Goal: Task Accomplishment & Management: Manage account settings

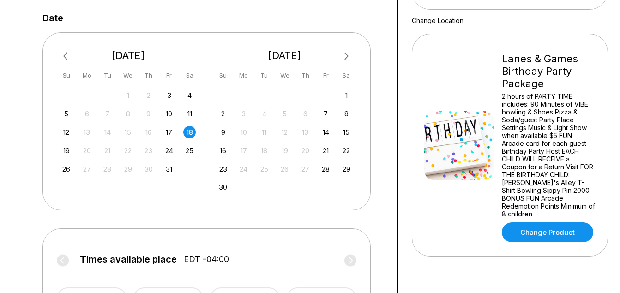
scroll to position [184, 0]
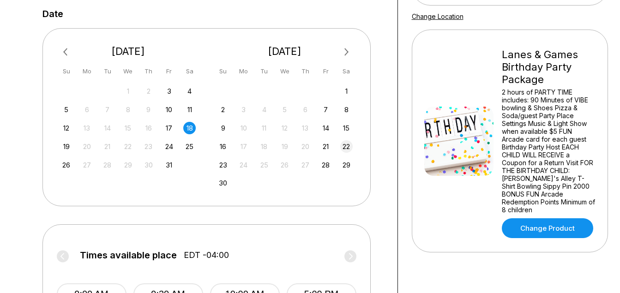
click at [346, 144] on div "22" at bounding box center [346, 146] width 12 height 12
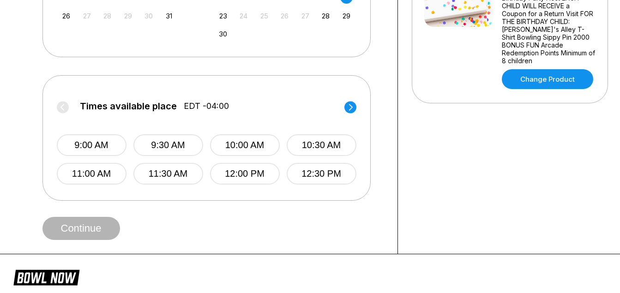
scroll to position [335, 0]
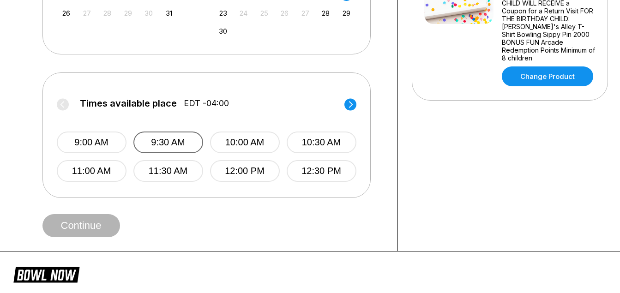
click at [179, 136] on button "9:30 AM" at bounding box center [168, 142] width 70 height 22
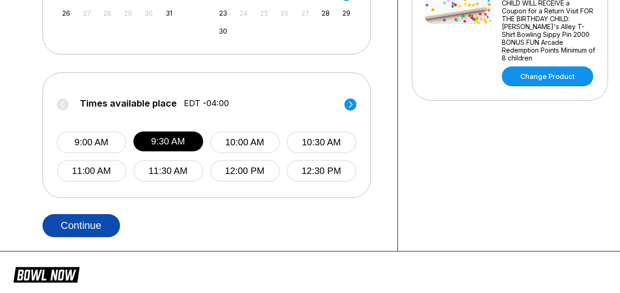
click at [106, 215] on button "Continue" at bounding box center [81, 225] width 78 height 23
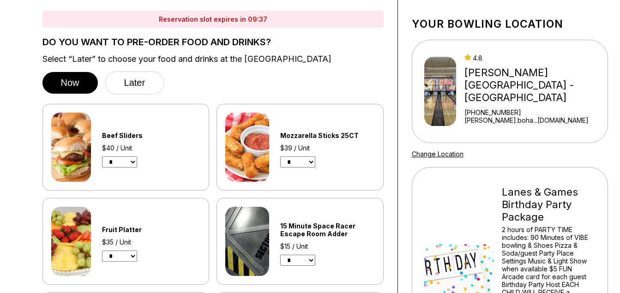
scroll to position [0, 0]
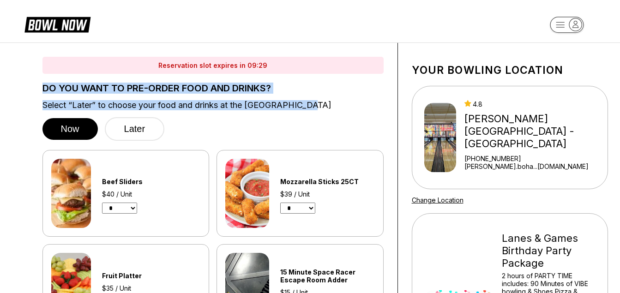
drag, startPoint x: 43, startPoint y: 87, endPoint x: 309, endPoint y: 107, distance: 266.5
click at [309, 107] on div "DO YOU WANT TO PRE-ORDER FOOD AND DRINKS? Select “Later” to choose your food an…" at bounding box center [212, 112] width 341 height 58
copy div "DO YOU WANT TO PRE-ORDER FOOD AND DRINKS? Select “Later” to choose your food an…"
click at [313, 209] on select "* * * * * * * * * * **" at bounding box center [297, 208] width 35 height 11
select select "*"
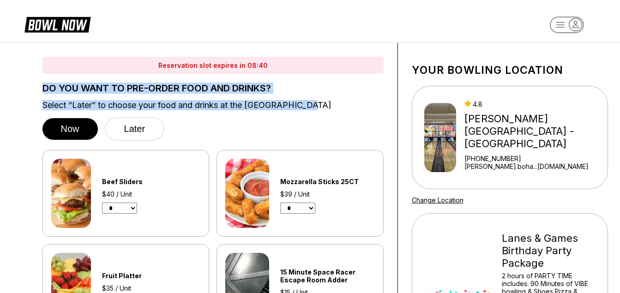
click at [280, 203] on select "* * * * * * * * * * **" at bounding box center [297, 208] width 35 height 11
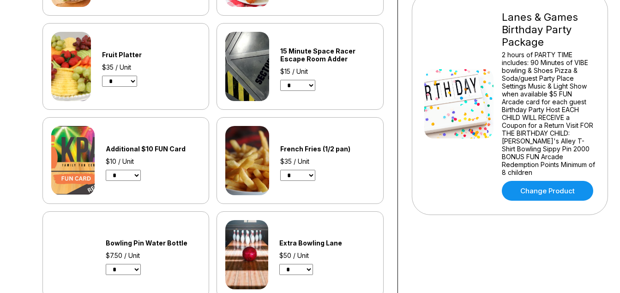
scroll to position [227, 0]
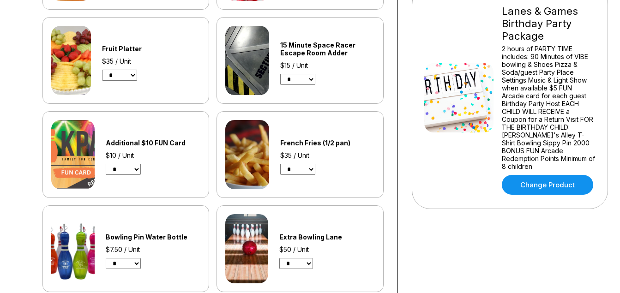
click at [314, 80] on select "* * * * * * * * * * ** ** ** ** ** ** ** ** ** ** ** ** ** ** ** **" at bounding box center [297, 79] width 35 height 11
select select "*"
click at [280, 74] on select "* * * * * * * * * * ** ** ** ** ** ** ** ** ** ** ** ** ** ** ** **" at bounding box center [297, 79] width 35 height 11
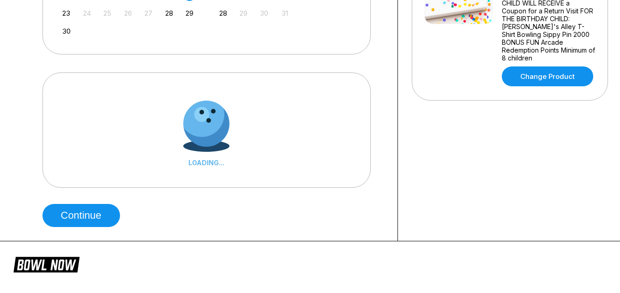
scroll to position [0, 0]
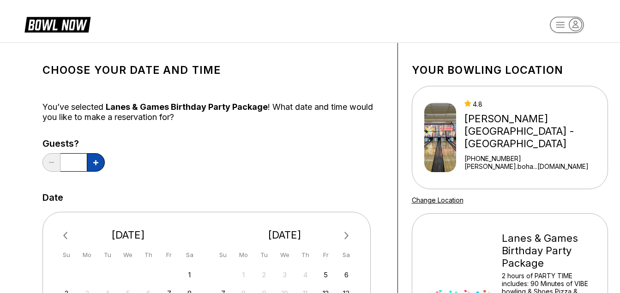
click at [95, 161] on icon at bounding box center [95, 162] width 5 height 5
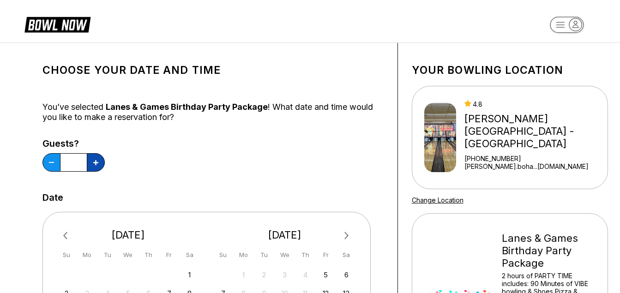
click at [95, 161] on icon at bounding box center [95, 162] width 5 height 5
type input "**"
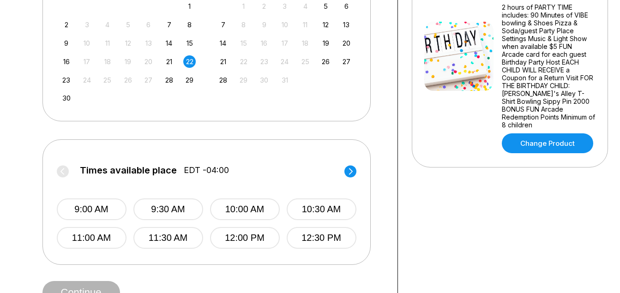
scroll to position [274, 0]
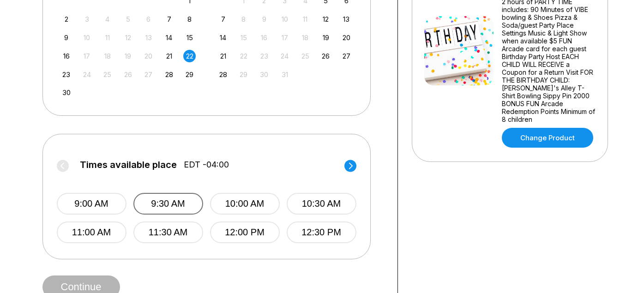
click at [176, 199] on button "9:30 AM" at bounding box center [168, 204] width 70 height 22
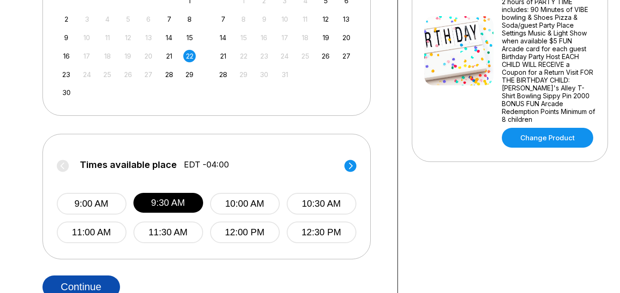
click at [98, 284] on button "Continue" at bounding box center [81, 286] width 78 height 23
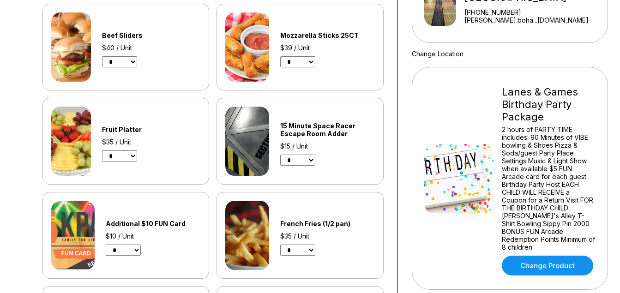
scroll to position [153, 0]
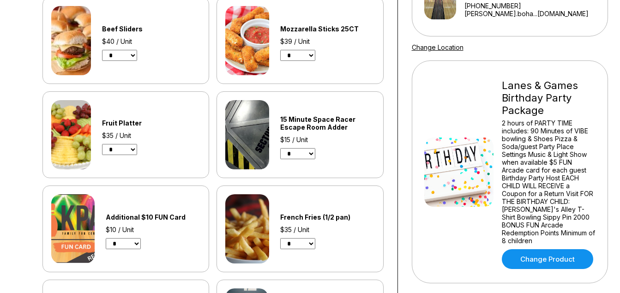
click at [313, 54] on select "* * * * * * * * * * **" at bounding box center [297, 55] width 35 height 11
select select "*"
click at [280, 50] on select "* * * * * * * * * * **" at bounding box center [297, 55] width 35 height 11
click at [308, 151] on select "* * * * * * * * * * ** ** ** ** ** ** ** ** ** ** ** ** ** ** ** **" at bounding box center [297, 153] width 35 height 11
select select "**"
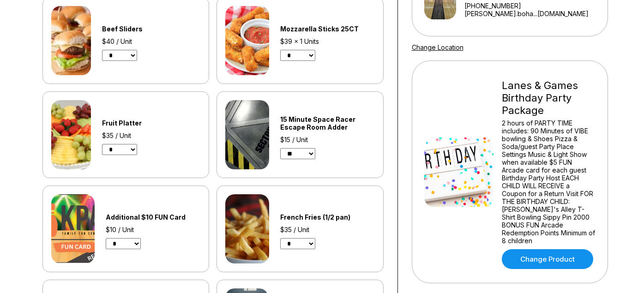
click at [280, 148] on select "* * * * * * * * * * ** ** ** ** ** ** ** ** ** ** ** ** ** ** ** **" at bounding box center [297, 153] width 35 height 11
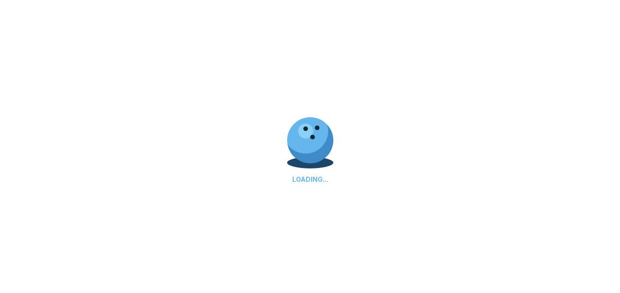
scroll to position [0, 0]
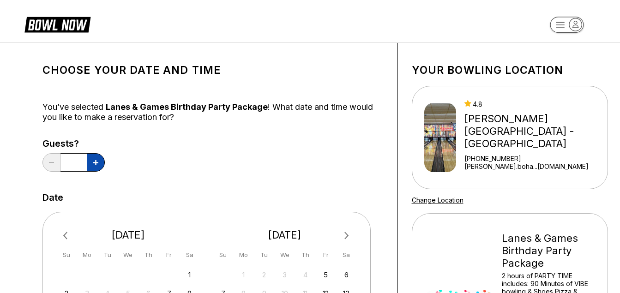
click at [97, 159] on button at bounding box center [96, 162] width 18 height 18
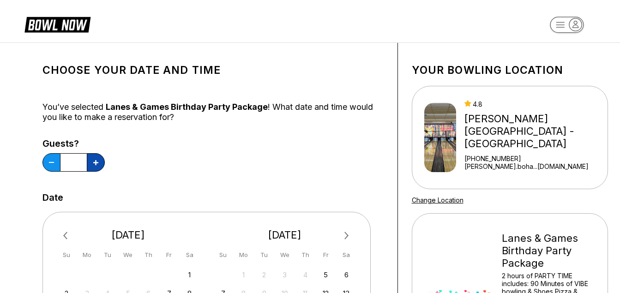
click at [97, 159] on button at bounding box center [96, 162] width 18 height 18
type input "*"
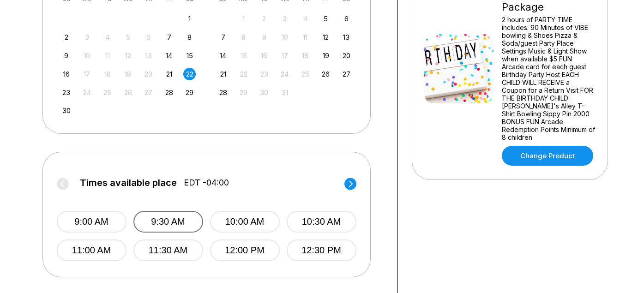
click at [173, 221] on button "9:30 AM" at bounding box center [168, 222] width 70 height 22
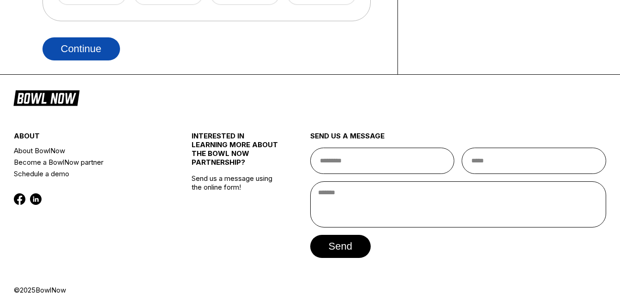
click at [86, 42] on button "Continue" at bounding box center [81, 48] width 78 height 23
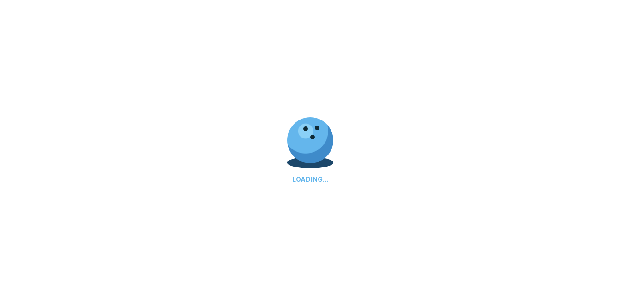
scroll to position [0, 0]
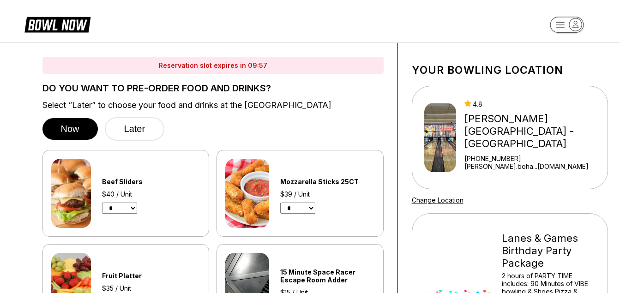
click at [314, 207] on select "* * * * * * * * * * **" at bounding box center [297, 208] width 35 height 11
select select "*"
click at [280, 203] on select "* * * * * * * * * * **" at bounding box center [297, 208] width 35 height 11
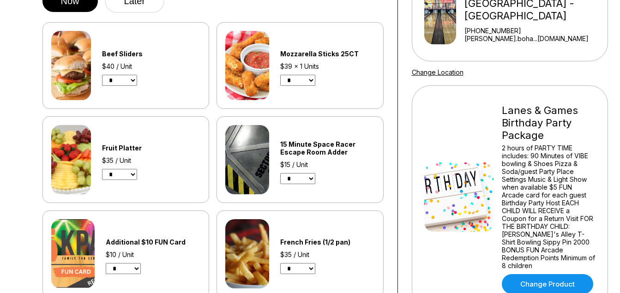
scroll to position [125, 0]
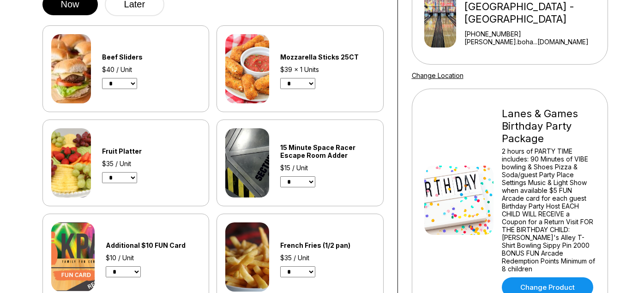
click at [315, 182] on select "* * * * * * * * * * ** ** ** ** ** ** ** ** ** ** ** ** ** ** ** **" at bounding box center [297, 181] width 35 height 11
select select "*"
click at [280, 176] on select "* * * * * * * * * * ** ** ** ** ** ** ** ** ** ** ** ** ** ** ** **" at bounding box center [297, 181] width 35 height 11
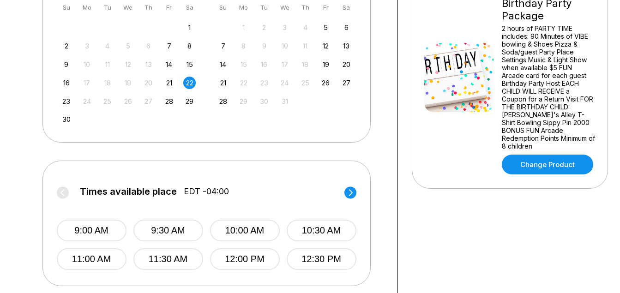
scroll to position [210, 0]
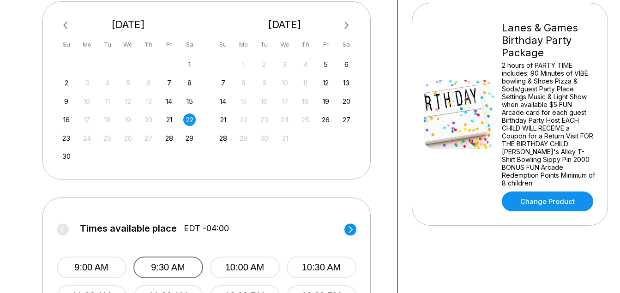
click at [169, 266] on button "9:30 AM" at bounding box center [168, 268] width 70 height 22
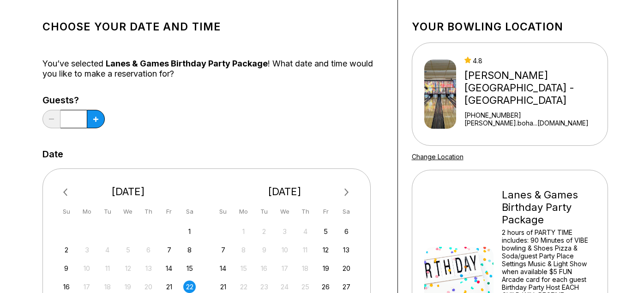
scroll to position [0, 0]
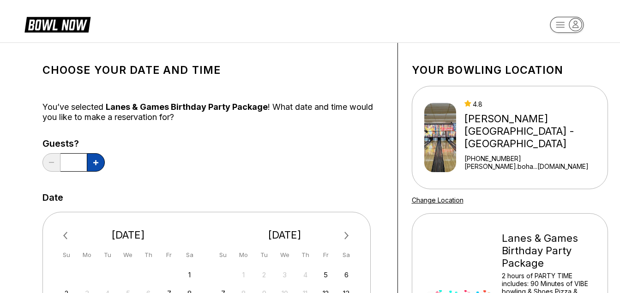
click at [100, 162] on button at bounding box center [96, 162] width 18 height 18
type input "*"
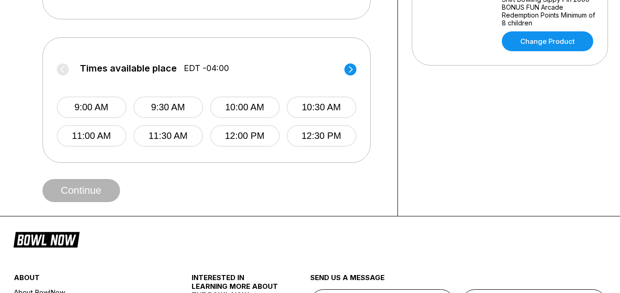
scroll to position [352, 0]
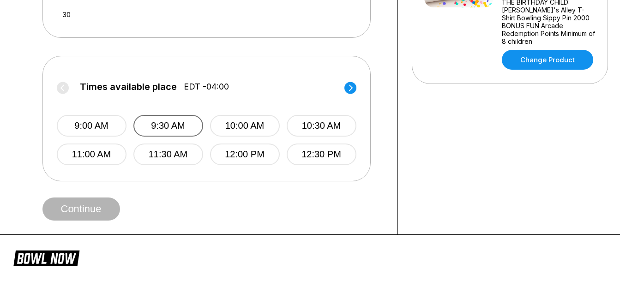
click at [160, 129] on button "9:30 AM" at bounding box center [168, 126] width 70 height 22
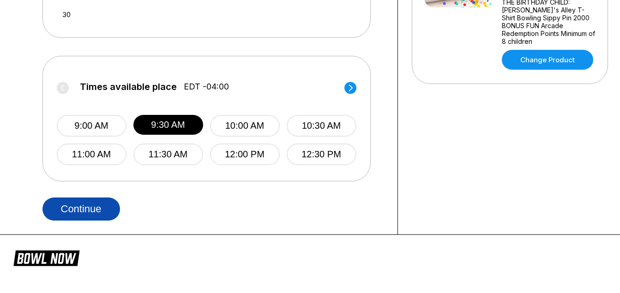
click at [97, 209] on button "Continue" at bounding box center [81, 208] width 78 height 23
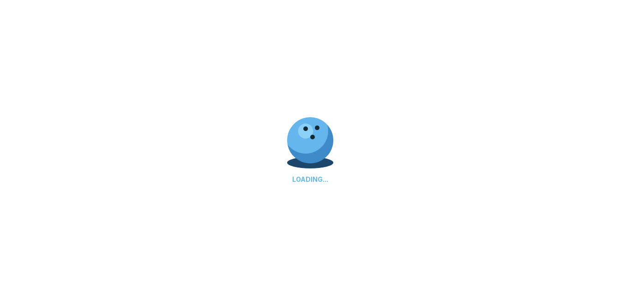
scroll to position [0, 0]
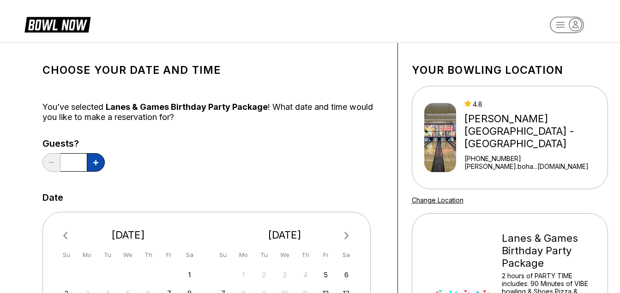
click at [94, 159] on button at bounding box center [96, 162] width 18 height 18
type input "*"
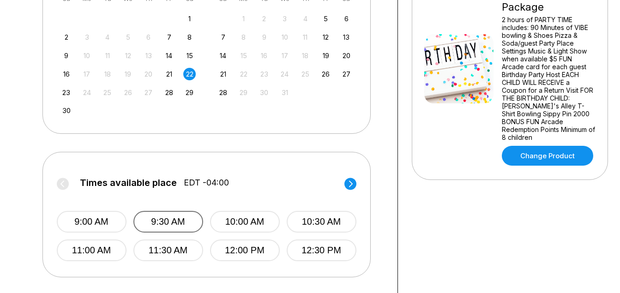
click at [170, 223] on button "9:30 AM" at bounding box center [168, 222] width 70 height 22
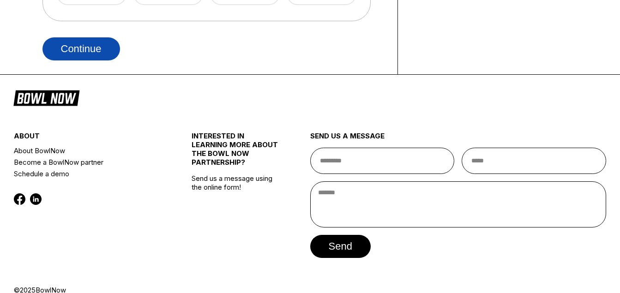
click at [76, 46] on button "Continue" at bounding box center [81, 48] width 78 height 23
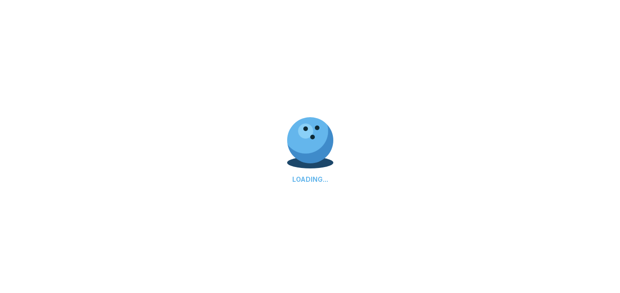
scroll to position [0, 0]
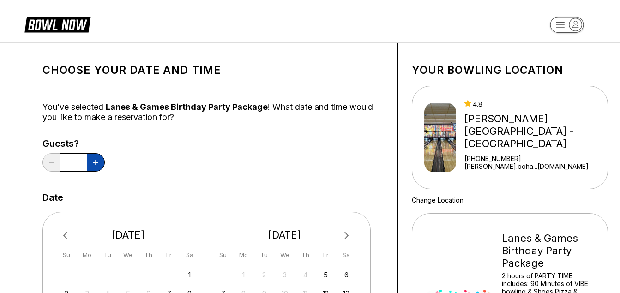
click at [93, 160] on icon at bounding box center [95, 162] width 5 height 5
click at [97, 163] on icon at bounding box center [95, 162] width 5 height 5
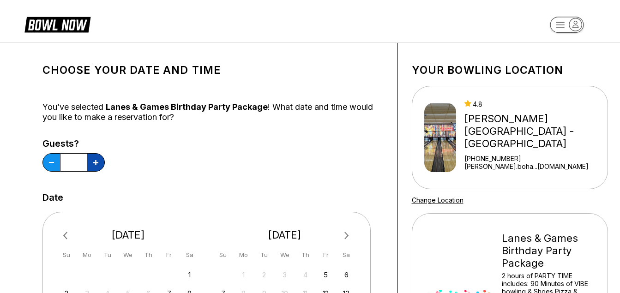
click at [97, 163] on icon at bounding box center [95, 162] width 5 height 5
type input "*"
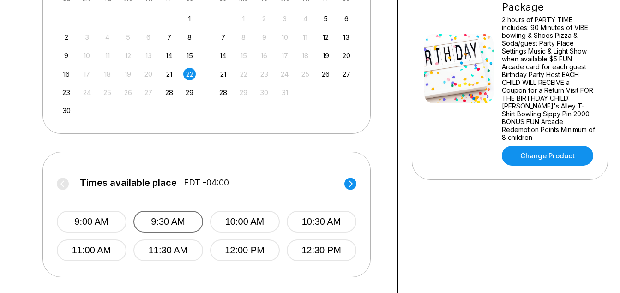
click at [177, 222] on button "9:30 AM" at bounding box center [168, 222] width 70 height 22
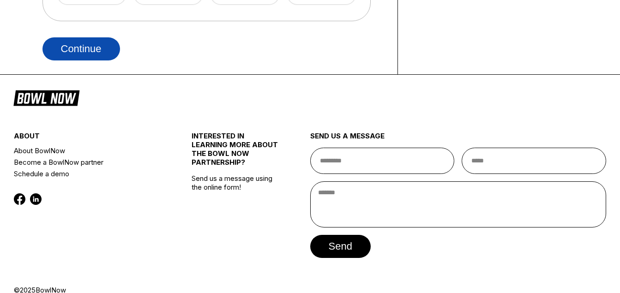
click at [93, 50] on button "Continue" at bounding box center [81, 48] width 78 height 23
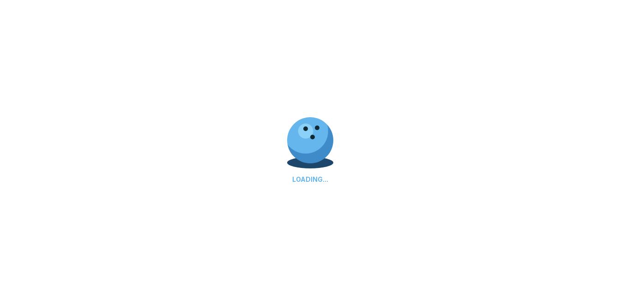
scroll to position [0, 0]
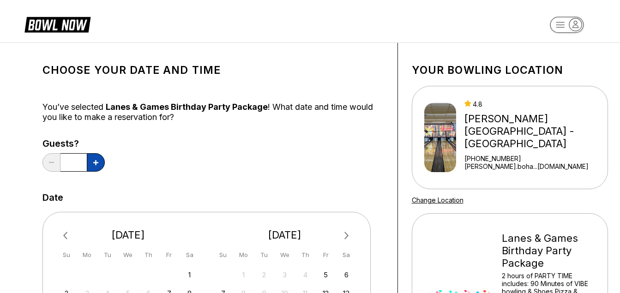
click at [93, 161] on icon at bounding box center [95, 162] width 5 height 5
type input "*"
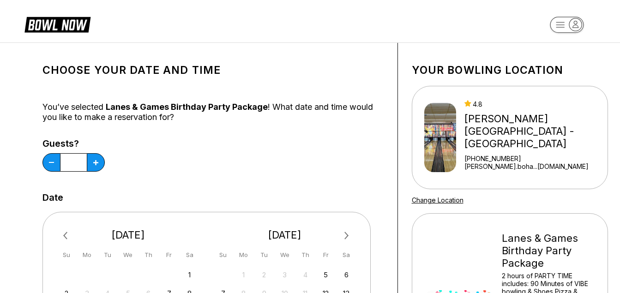
scroll to position [256, 0]
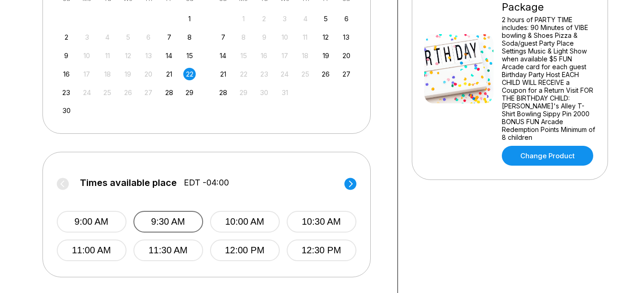
click at [172, 218] on button "9:30 AM" at bounding box center [168, 222] width 70 height 22
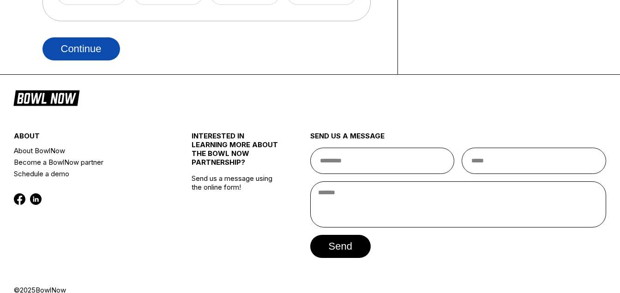
click at [78, 42] on button "Continue" at bounding box center [81, 48] width 78 height 23
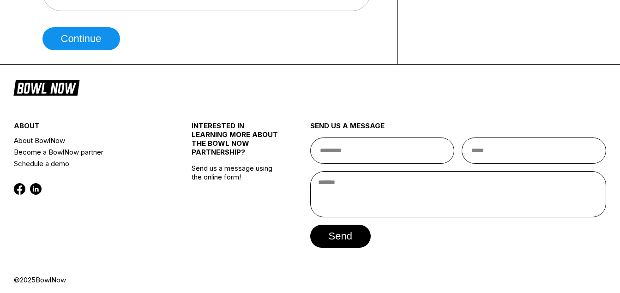
scroll to position [0, 0]
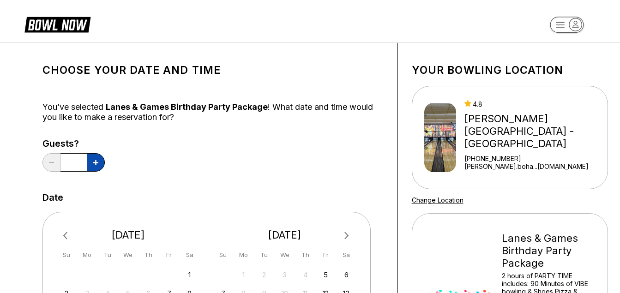
click at [94, 160] on icon at bounding box center [95, 162] width 5 height 5
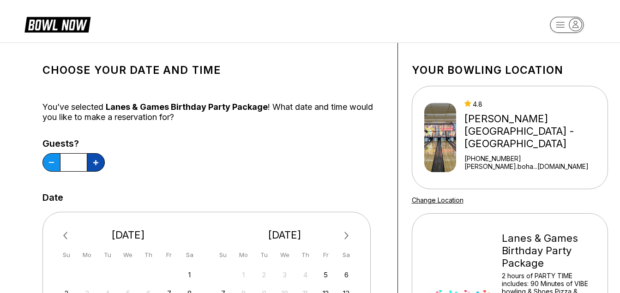
type input "*"
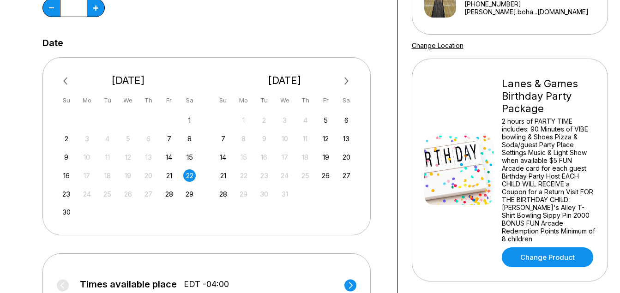
scroll to position [256, 0]
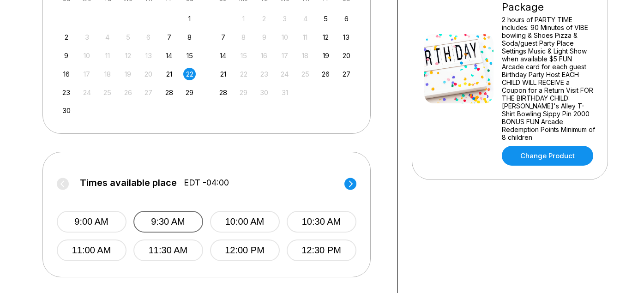
click at [165, 217] on button "9:30 AM" at bounding box center [168, 222] width 70 height 22
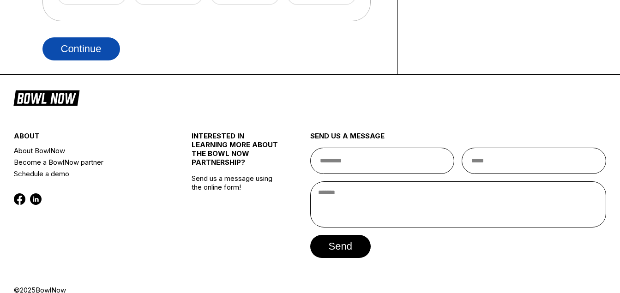
click at [72, 44] on button "Continue" at bounding box center [81, 48] width 78 height 23
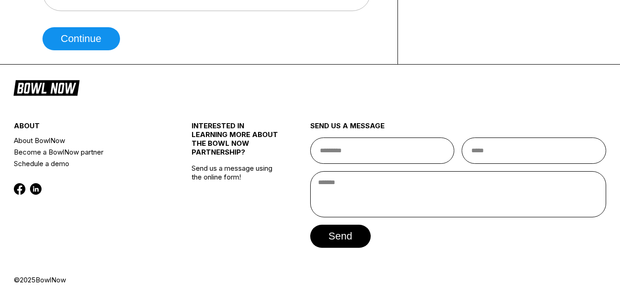
scroll to position [0, 0]
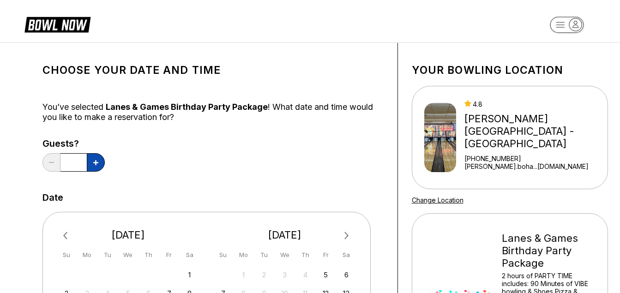
click at [96, 161] on icon at bounding box center [95, 162] width 5 height 5
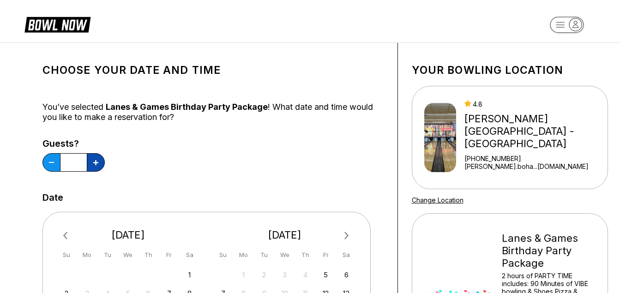
click at [96, 161] on icon at bounding box center [95, 162] width 5 height 5
type input "*"
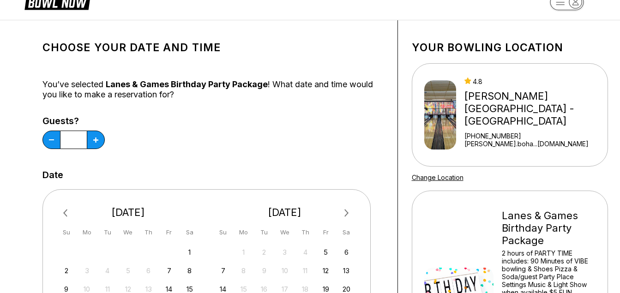
scroll to position [256, 0]
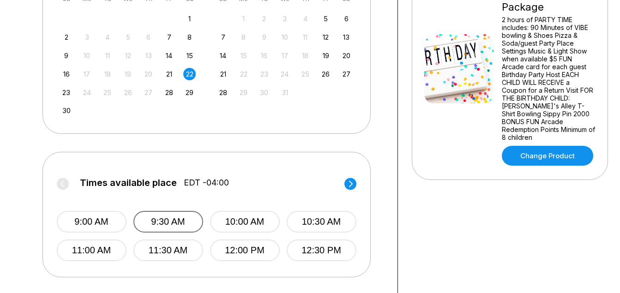
click at [174, 218] on button "9:30 AM" at bounding box center [168, 222] width 70 height 22
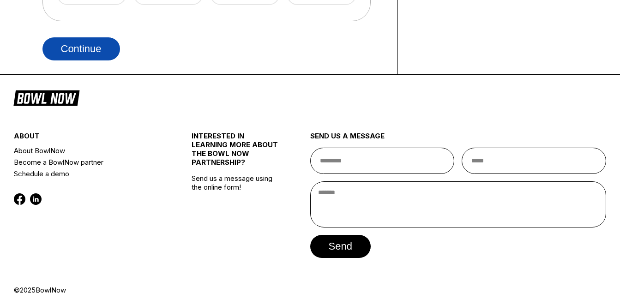
click at [92, 45] on button "Continue" at bounding box center [81, 48] width 78 height 23
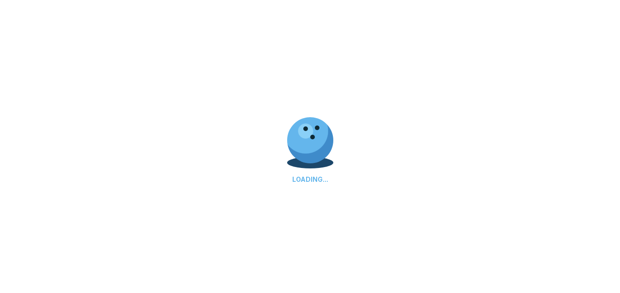
scroll to position [0, 0]
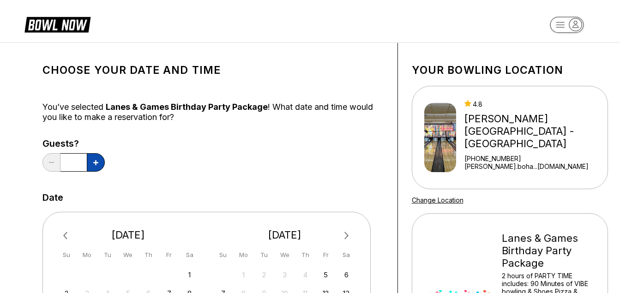
click at [98, 159] on button at bounding box center [96, 162] width 18 height 18
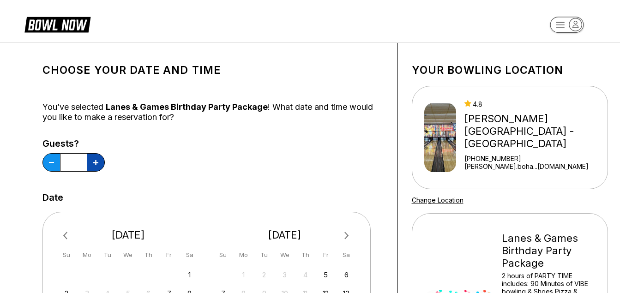
click at [98, 159] on button at bounding box center [96, 162] width 18 height 18
click at [50, 161] on button at bounding box center [51, 162] width 18 height 18
type input "*"
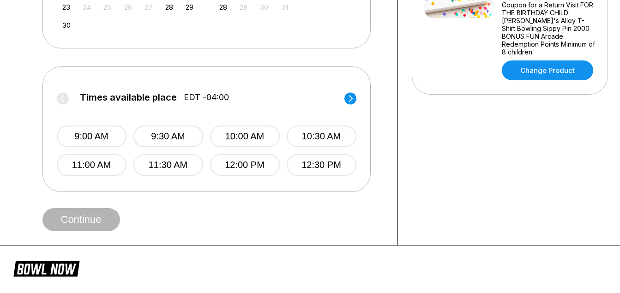
scroll to position [513, 0]
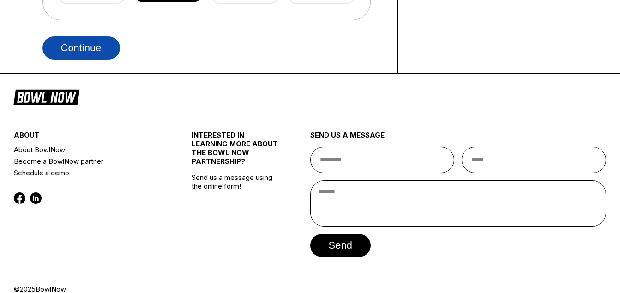
click at [97, 50] on button "Continue" at bounding box center [81, 47] width 78 height 23
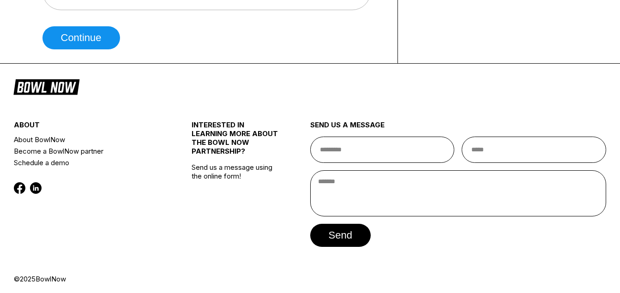
scroll to position [0, 0]
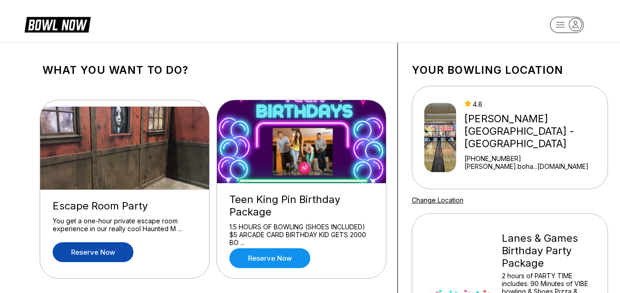
click at [101, 250] on link "Reserve now" at bounding box center [93, 252] width 81 height 20
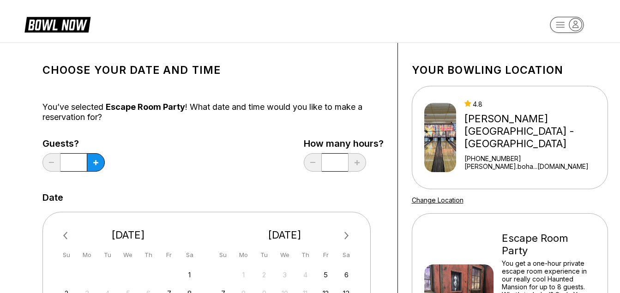
scroll to position [256, 0]
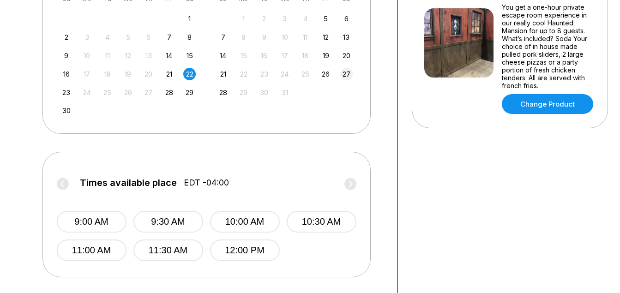
click at [347, 72] on div "27" at bounding box center [346, 74] width 12 height 12
click at [250, 221] on button "10:00 AM" at bounding box center [245, 222] width 70 height 22
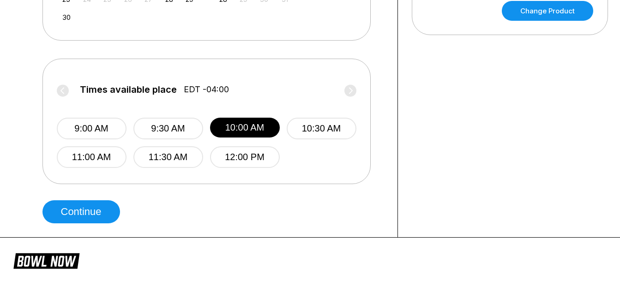
scroll to position [376, 0]
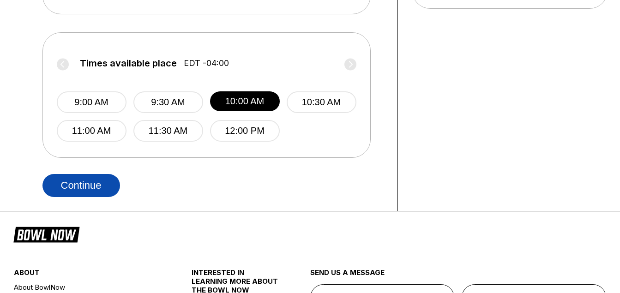
click at [107, 190] on button "Continue" at bounding box center [81, 185] width 78 height 23
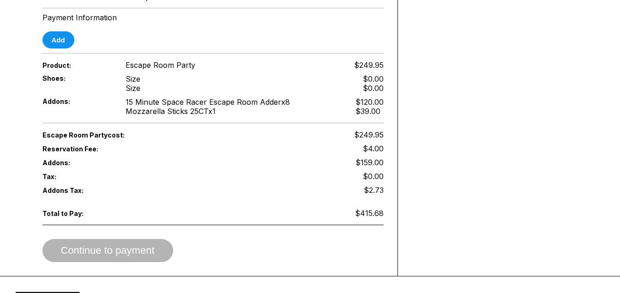
scroll to position [1320, 0]
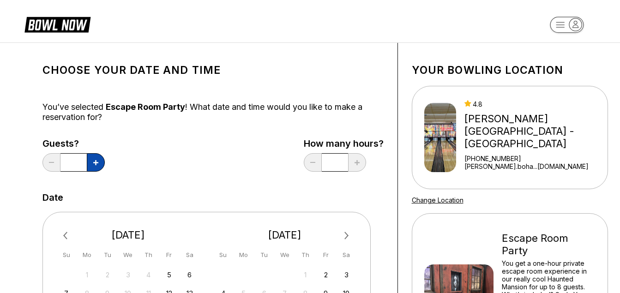
click at [94, 161] on icon at bounding box center [95, 162] width 5 height 5
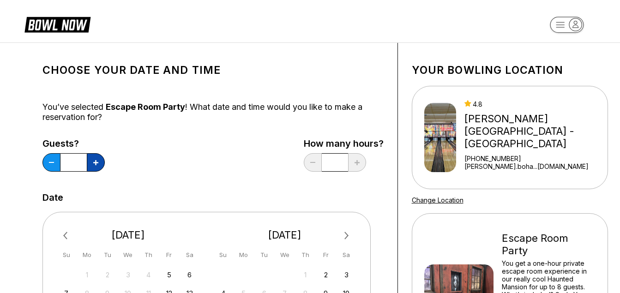
type input "*"
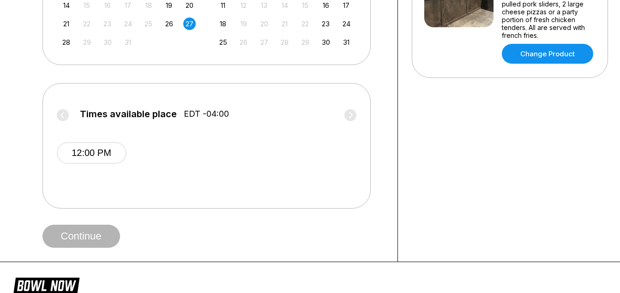
scroll to position [308, 0]
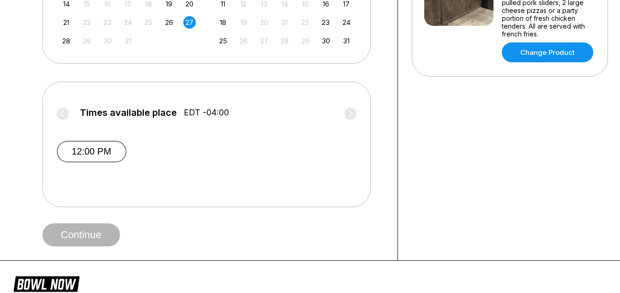
click at [101, 146] on button "12:00 PM" at bounding box center [92, 152] width 70 height 22
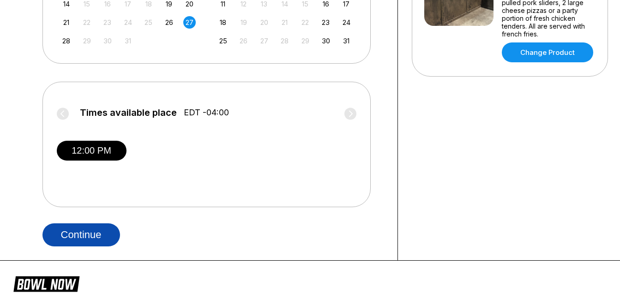
click at [98, 232] on button "Continue" at bounding box center [81, 234] width 78 height 23
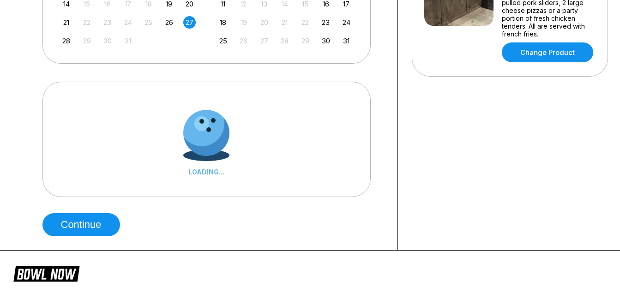
scroll to position [0, 0]
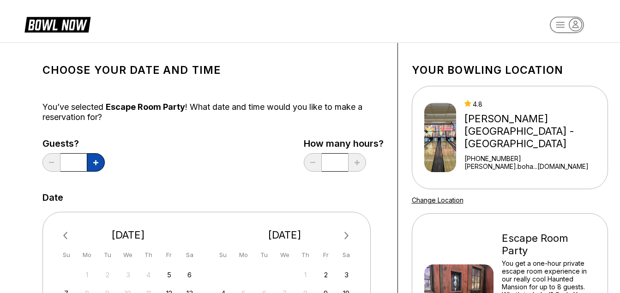
click at [99, 158] on button at bounding box center [96, 162] width 18 height 18
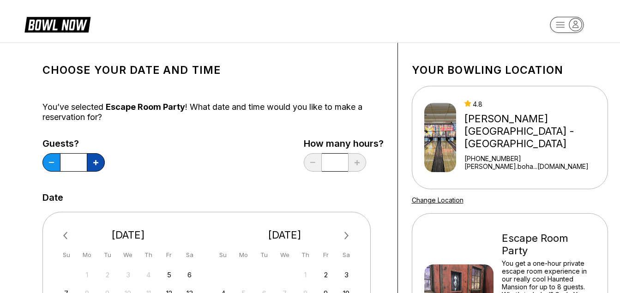
click at [99, 158] on button at bounding box center [96, 162] width 18 height 18
type input "*"
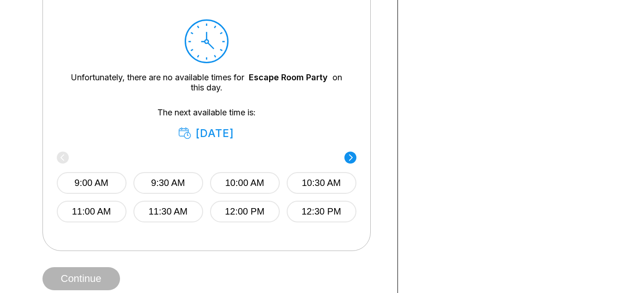
scroll to position [426, 0]
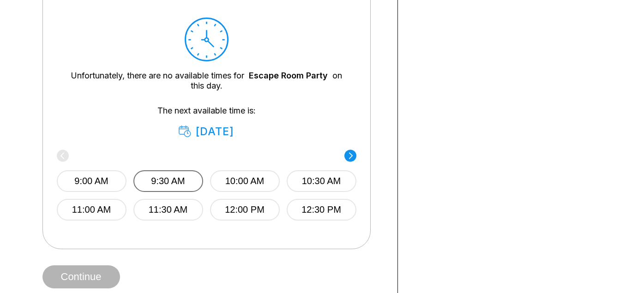
click at [180, 177] on button "9:30 AM" at bounding box center [168, 181] width 70 height 22
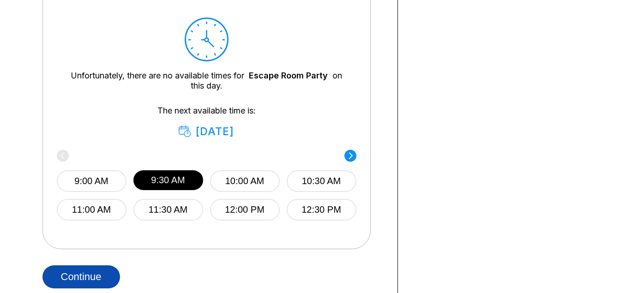
click at [104, 275] on button "Continue" at bounding box center [81, 276] width 78 height 23
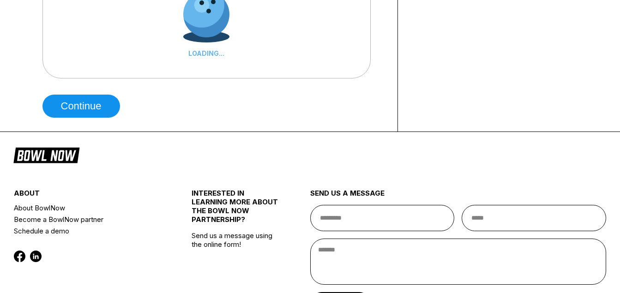
scroll to position [0, 0]
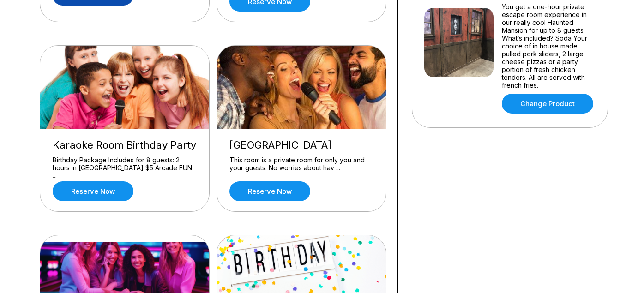
scroll to position [259, 0]
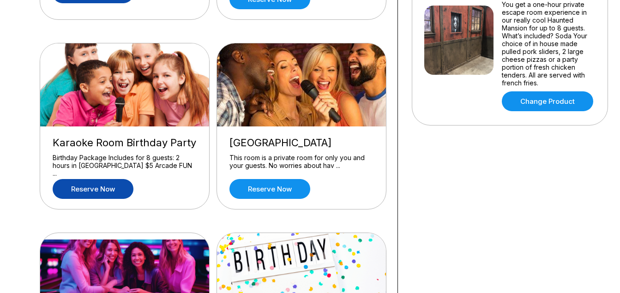
click at [88, 181] on link "Reserve now" at bounding box center [93, 189] width 81 height 20
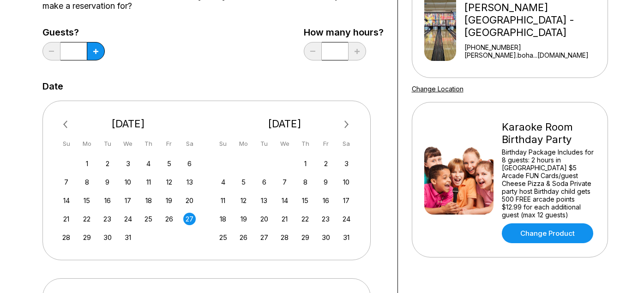
scroll to position [229, 0]
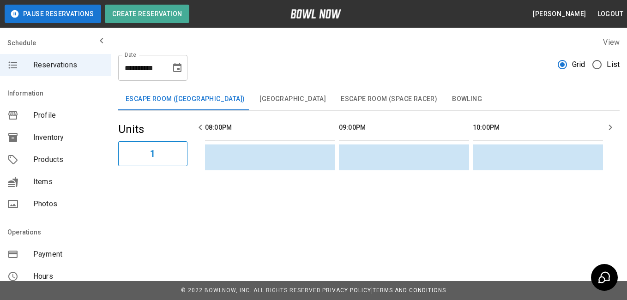
scroll to position [0, 1488]
click at [56, 158] on span "Products" at bounding box center [68, 159] width 70 height 11
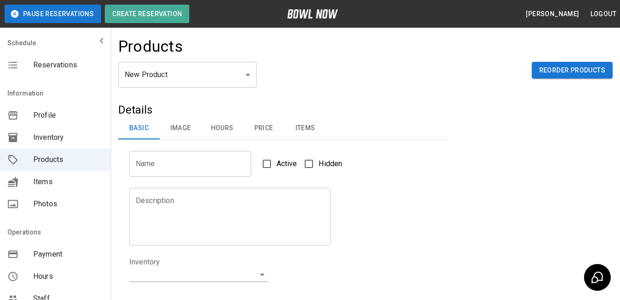
click at [246, 74] on body "Pause Reservations Create Reservation [PERSON_NAME] Logout Schedule Reservation…" at bounding box center [310, 297] width 620 height 595
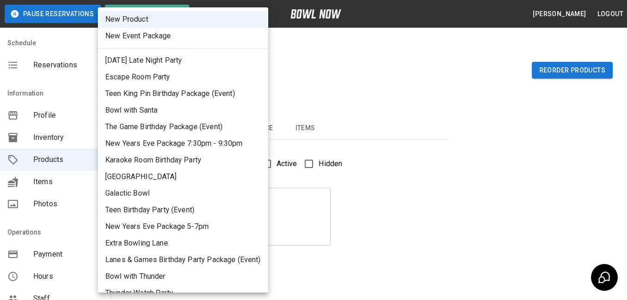
click at [218, 253] on li "Lanes & Games Birthday Party Package (Event)" at bounding box center [183, 259] width 170 height 17
type input "**"
type input "**********"
type textarea "**********"
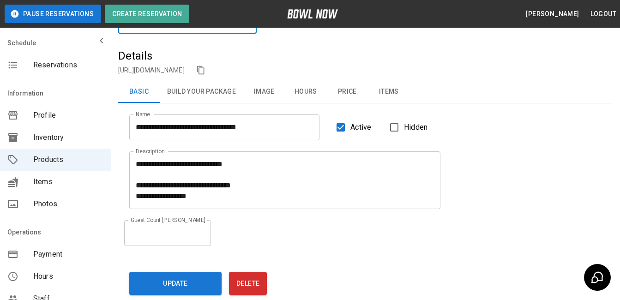
scroll to position [46, 0]
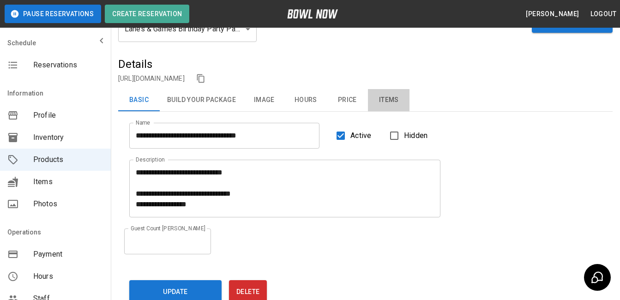
click at [383, 100] on button "Items" at bounding box center [389, 100] width 42 height 22
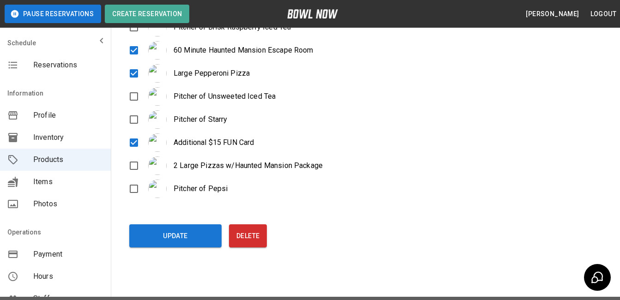
scroll to position [775, 0]
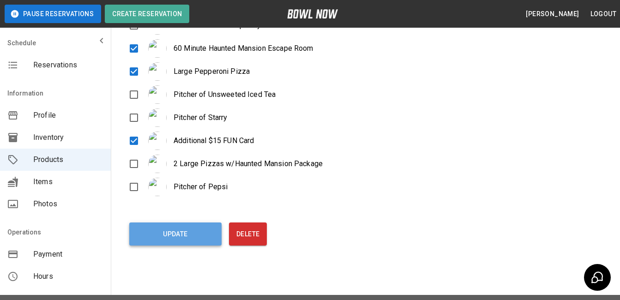
click at [179, 242] on button "Update" at bounding box center [175, 233] width 92 height 23
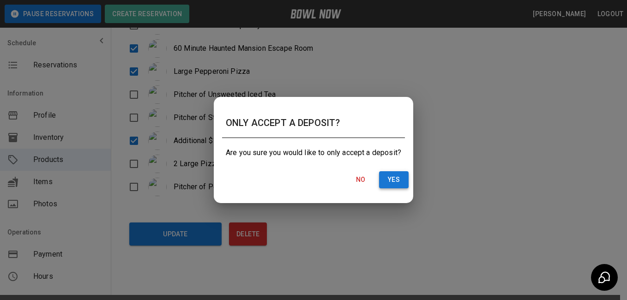
click at [399, 180] on button "Yes" at bounding box center [394, 179] width 30 height 17
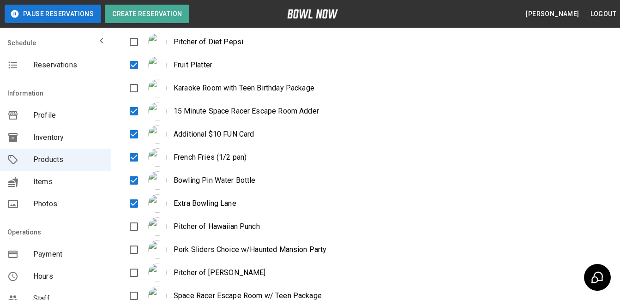
scroll to position [0, 0]
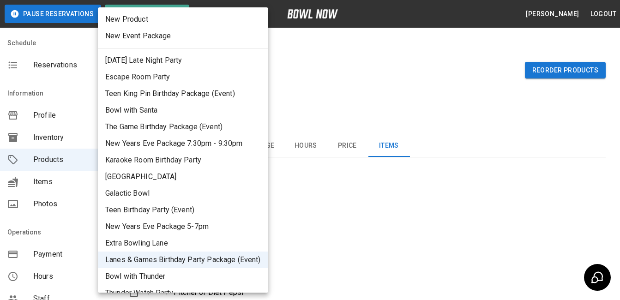
click at [221, 74] on li "Escape Room Party" at bounding box center [183, 77] width 170 height 17
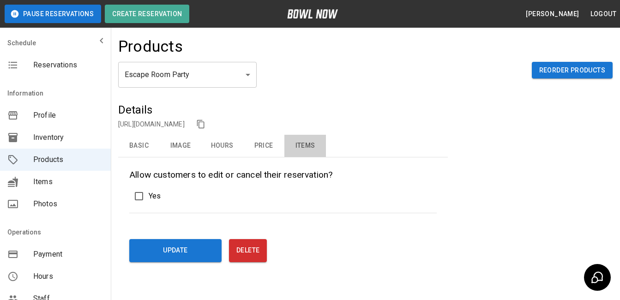
click at [311, 142] on button "Items" at bounding box center [305, 146] width 42 height 22
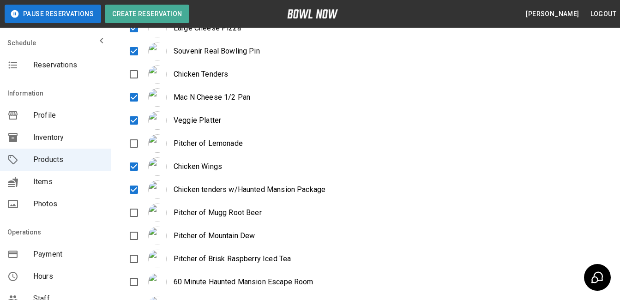
scroll to position [786, 0]
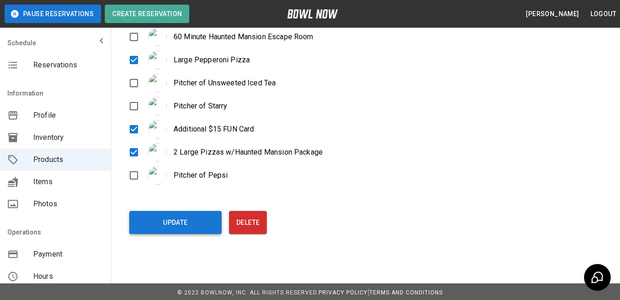
click at [190, 227] on button "Update" at bounding box center [175, 222] width 92 height 23
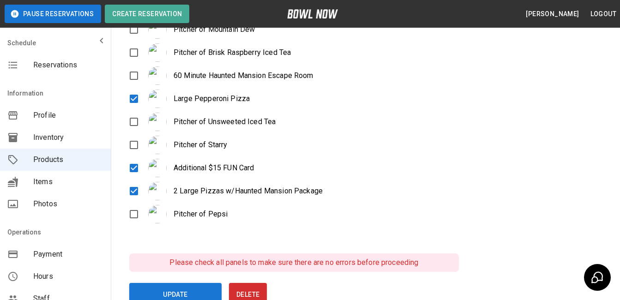
scroll to position [759, 0]
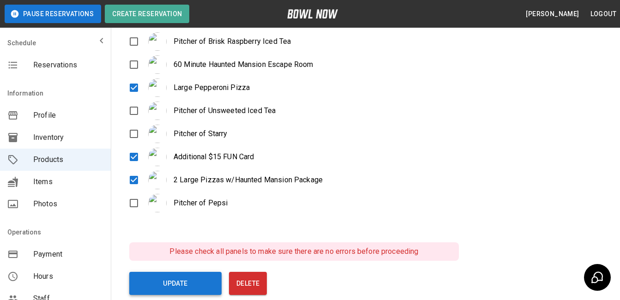
click at [185, 284] on button "Update" at bounding box center [175, 283] width 92 height 23
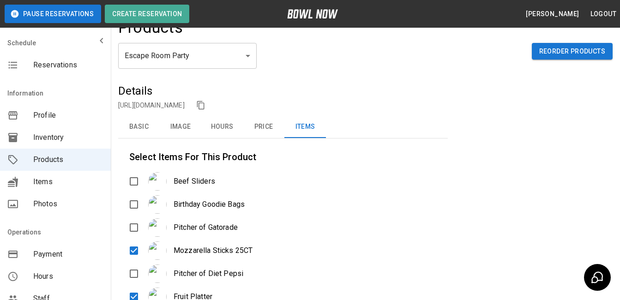
scroll to position [0, 0]
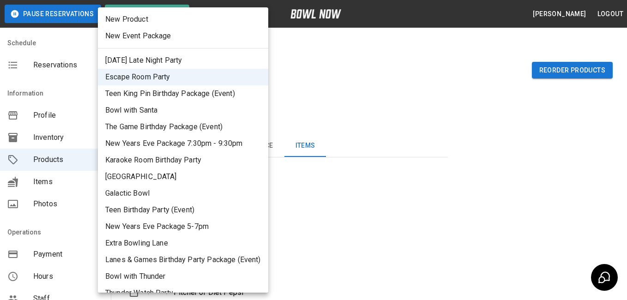
click at [176, 161] on li "Karaoke Room Birthday Party" at bounding box center [183, 160] width 170 height 17
type input "*"
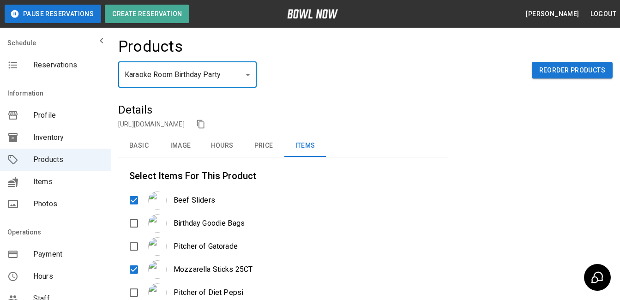
click at [218, 144] on button "Hours" at bounding box center [222, 146] width 42 height 22
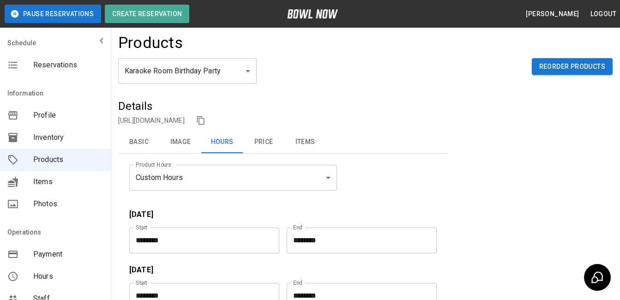
scroll to position [1, 0]
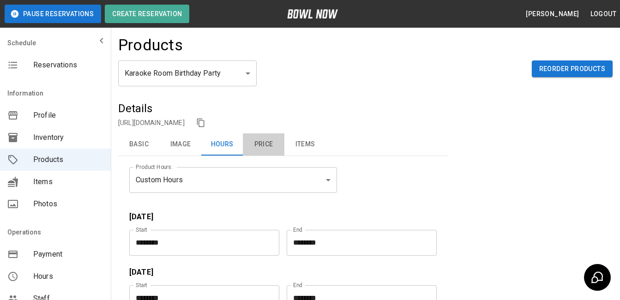
click at [261, 139] on button "Price" at bounding box center [264, 144] width 42 height 22
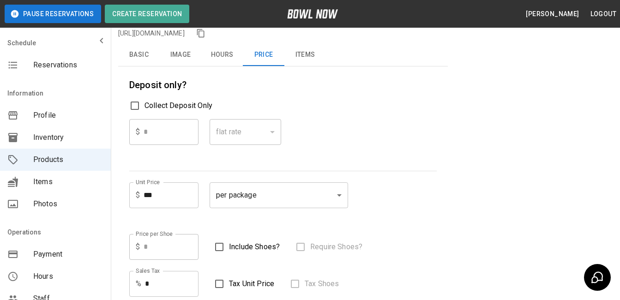
scroll to position [88, 0]
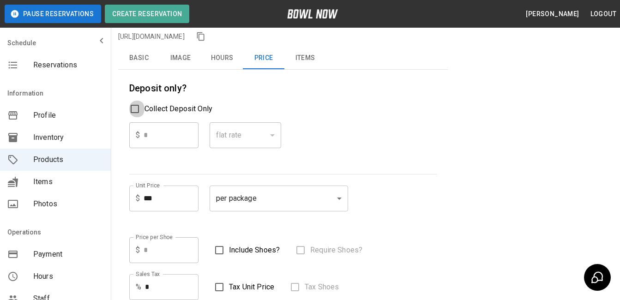
type input "**"
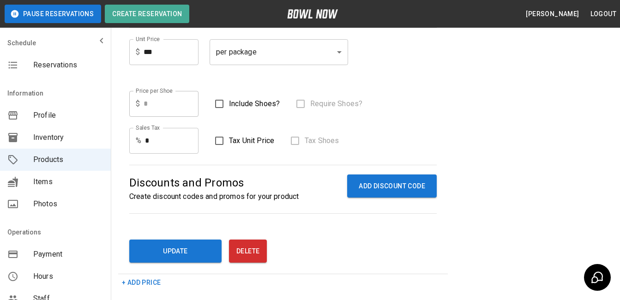
scroll to position [239, 0]
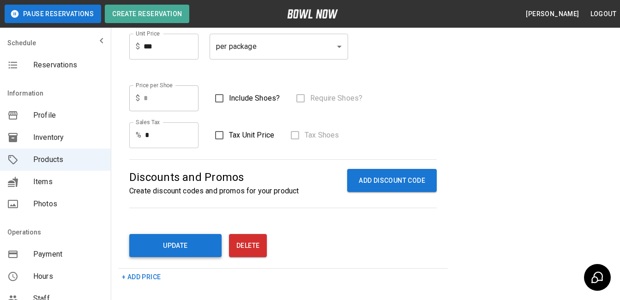
click at [173, 245] on button "Update" at bounding box center [175, 245] width 92 height 23
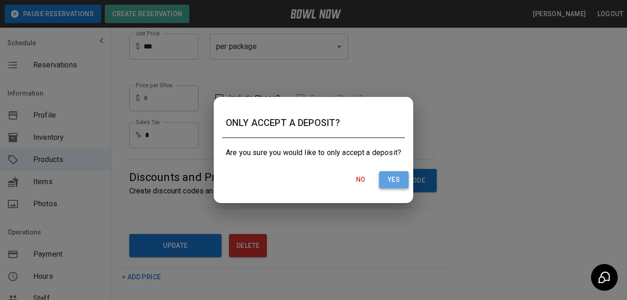
click at [395, 176] on button "Yes" at bounding box center [394, 179] width 30 height 17
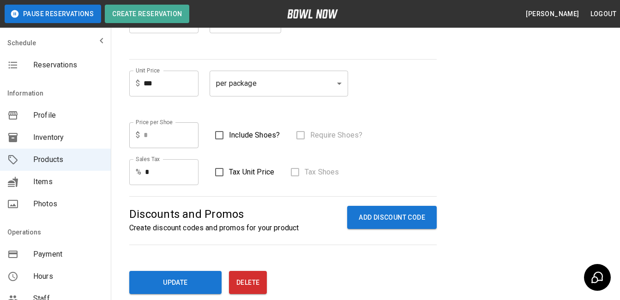
scroll to position [0, 0]
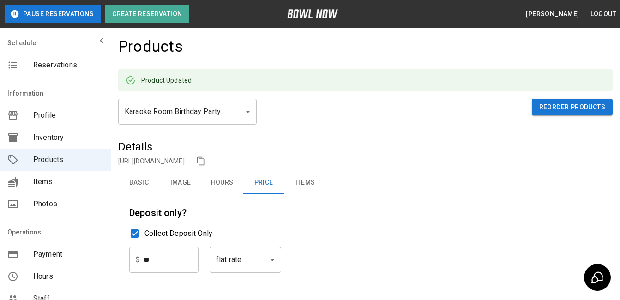
click at [222, 180] on button "Hours" at bounding box center [222, 183] width 42 height 22
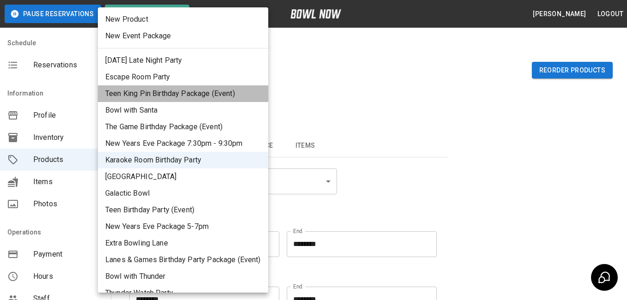
click at [224, 94] on li "Teen King Pin Birthday Package (Event)" at bounding box center [183, 93] width 170 height 17
type input "*"
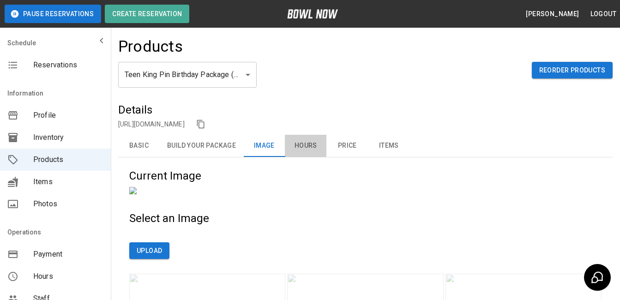
click at [311, 147] on button "Hours" at bounding box center [306, 146] width 42 height 22
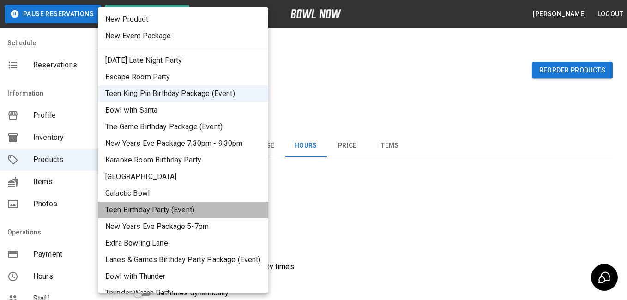
click at [233, 205] on li "Teen Birthday Party (Event)" at bounding box center [183, 210] width 170 height 17
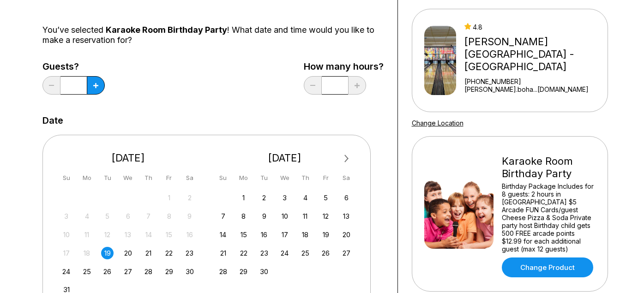
scroll to position [76, 0]
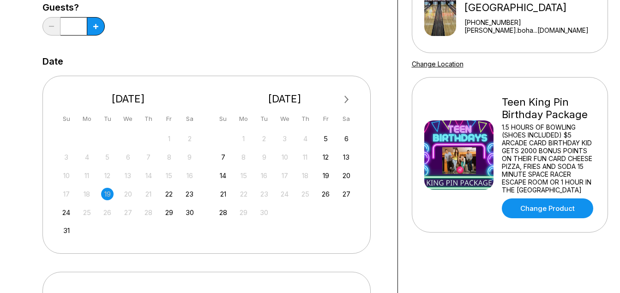
scroll to position [158, 0]
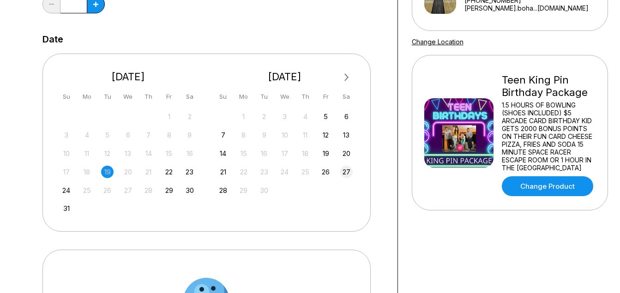
click at [345, 173] on div "27" at bounding box center [346, 172] width 12 height 12
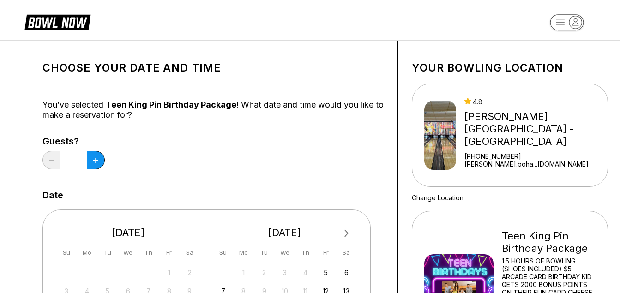
scroll to position [1, 0]
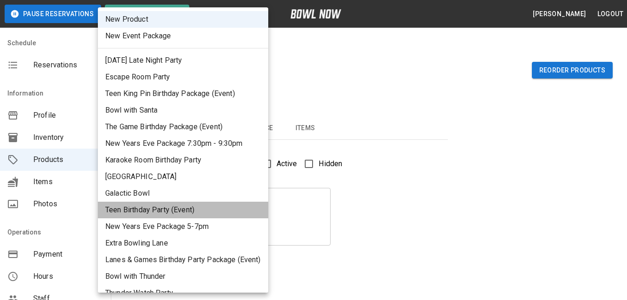
click at [223, 208] on li "Teen Birthday Party (Event)" at bounding box center [183, 210] width 170 height 17
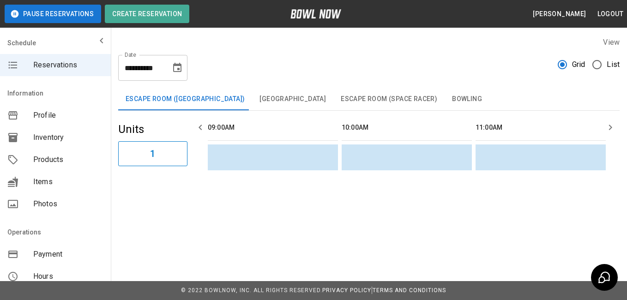
click at [57, 164] on span "Products" at bounding box center [68, 159] width 70 height 11
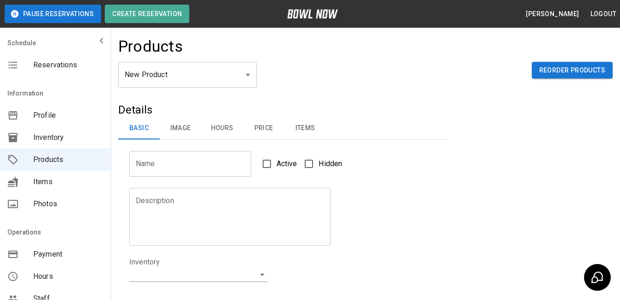
click at [248, 71] on body "Pause Reservations Create Reservation [PERSON_NAME] Logout Schedule Reservation…" at bounding box center [310, 297] width 620 height 595
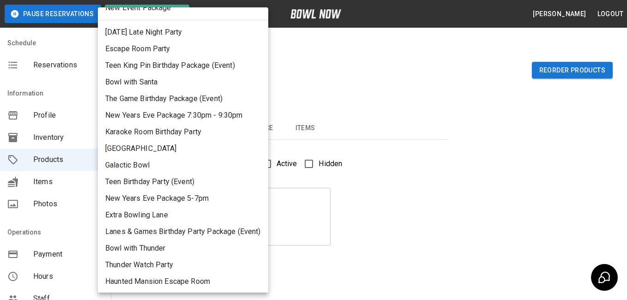
scroll to position [46, 0]
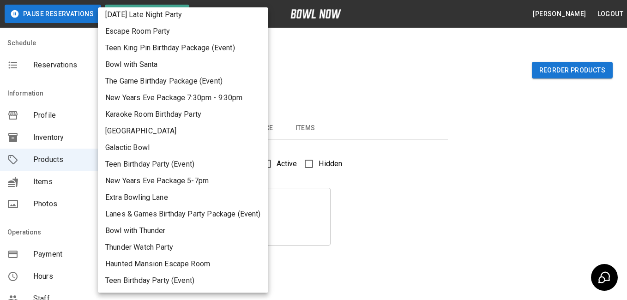
click at [184, 280] on li "Teen Birthday Party (Event)" at bounding box center [183, 280] width 170 height 17
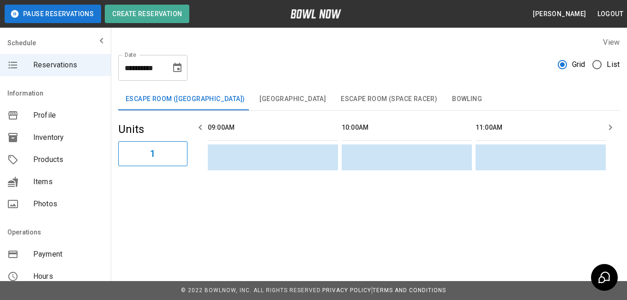
click at [64, 157] on span "Products" at bounding box center [68, 159] width 70 height 11
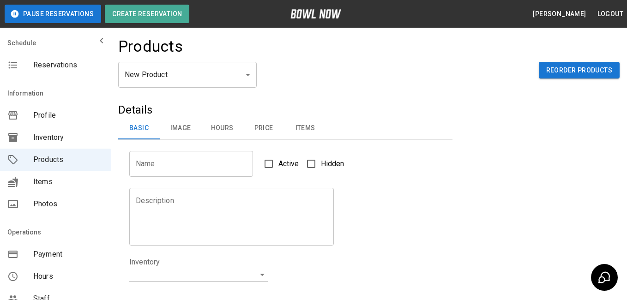
click at [245, 75] on body "Pause Reservations Create Reservation [PERSON_NAME] Logout Schedule Reservation…" at bounding box center [313, 297] width 627 height 595
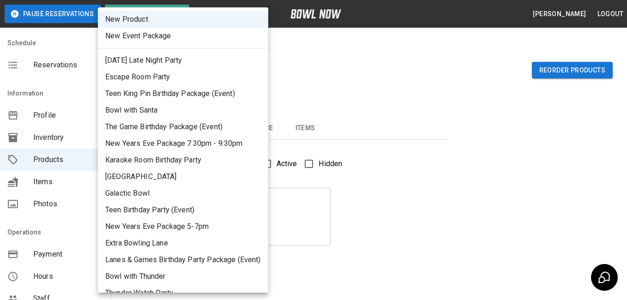
click at [231, 257] on li "Lanes & Games Birthday Party Package (Event)" at bounding box center [183, 259] width 170 height 17
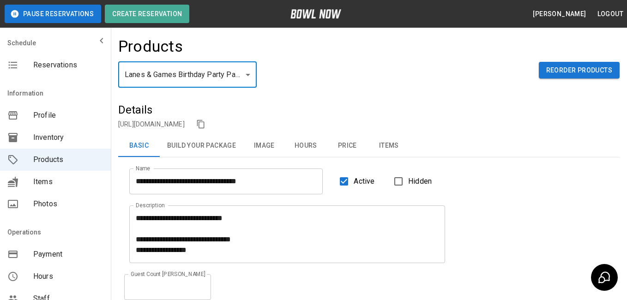
type input "**"
type input "**********"
type textarea "**********"
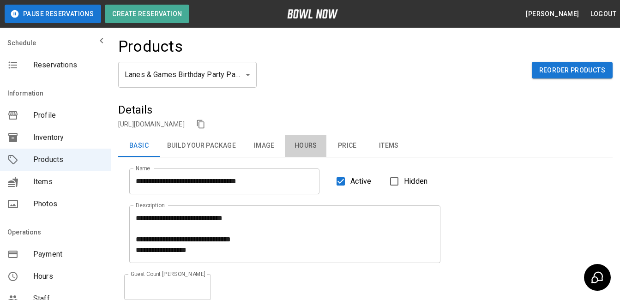
click at [308, 145] on button "Hours" at bounding box center [306, 146] width 42 height 22
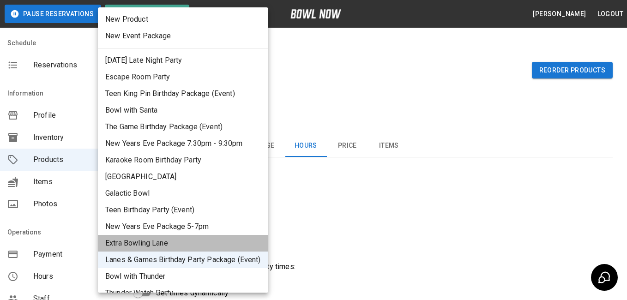
click at [231, 244] on li "Extra Bowling Lane" at bounding box center [183, 243] width 170 height 17
type input "**"
type input "**********"
type textarea "**********"
type input "*******"
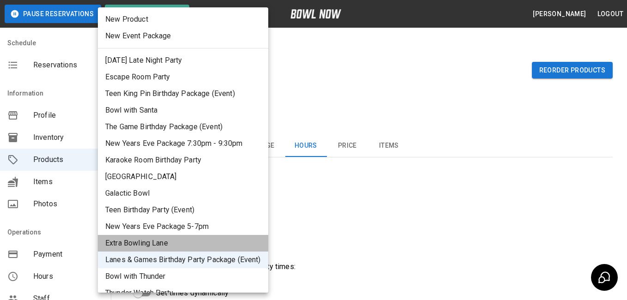
type input "**"
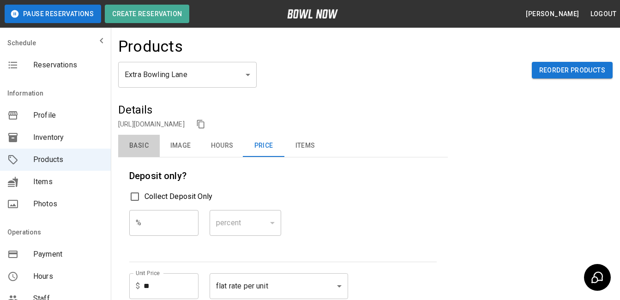
click at [147, 144] on button "Basic" at bounding box center [139, 146] width 42 height 22
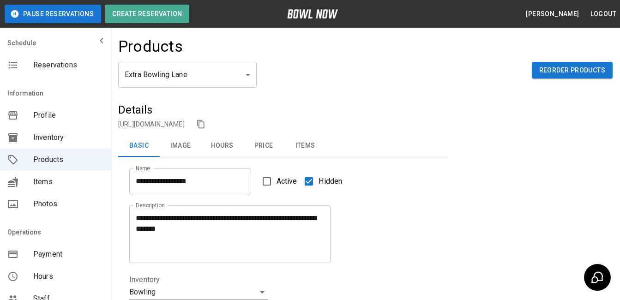
scroll to position [262, 0]
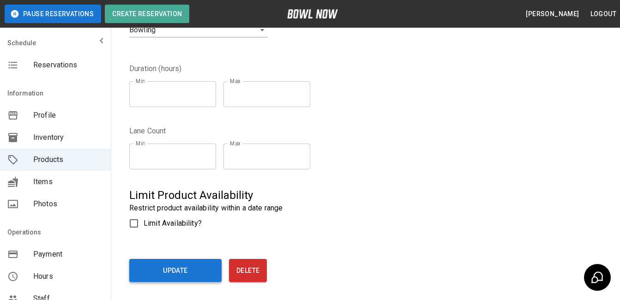
click at [175, 269] on button "Update" at bounding box center [175, 270] width 92 height 23
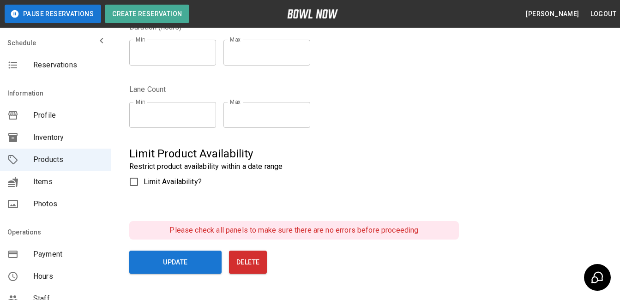
scroll to position [346, 0]
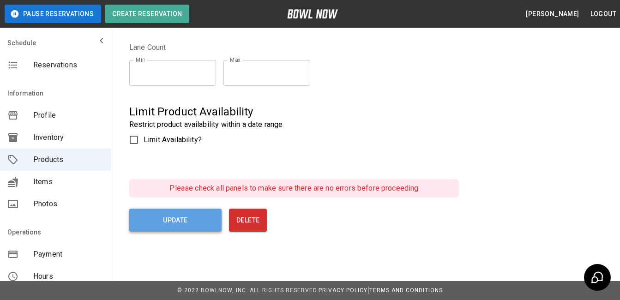
click at [180, 216] on button "Update" at bounding box center [175, 220] width 92 height 23
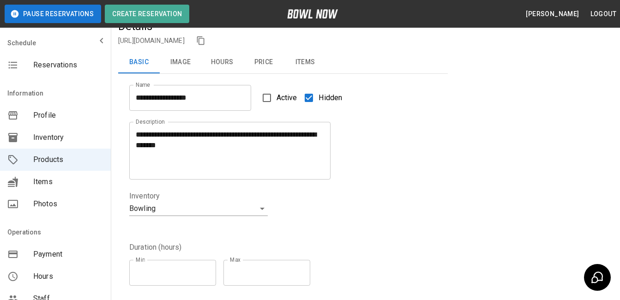
scroll to position [0, 0]
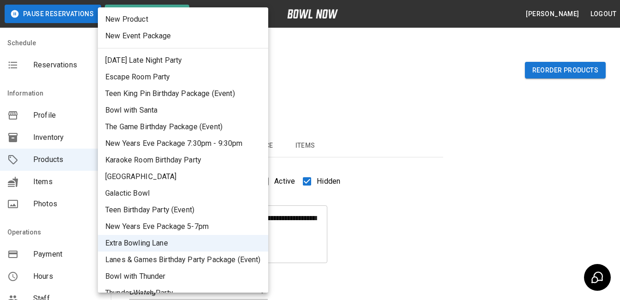
click at [202, 226] on li "New Years Eve Package 5-7pm" at bounding box center [183, 226] width 170 height 17
type input "**"
type input "**********"
type textarea "**********"
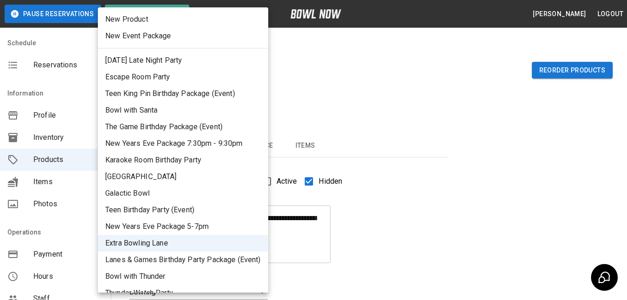
type input "*"
type input "**"
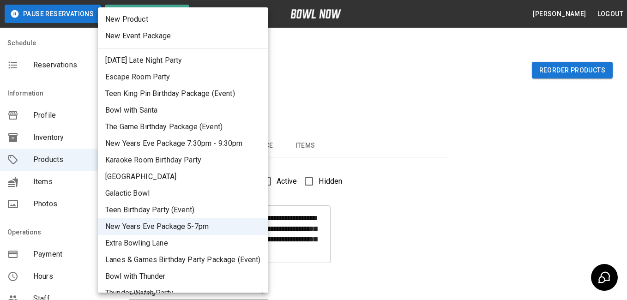
click at [172, 245] on li "Extra Bowling Lane" at bounding box center [183, 243] width 170 height 17
type input "**"
type input "**********"
type textarea "**********"
type input "**"
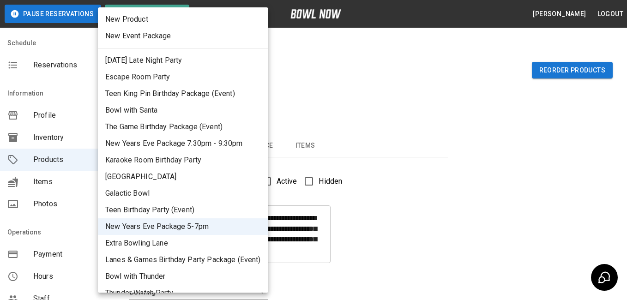
type input "**"
type input "*"
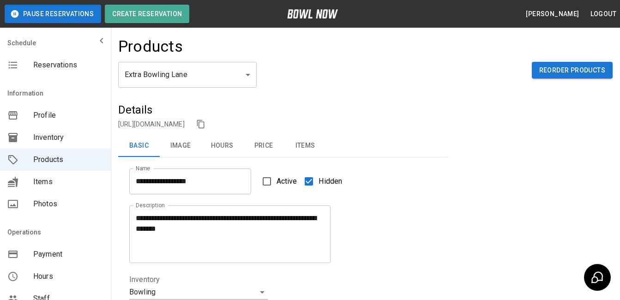
scroll to position [262, 0]
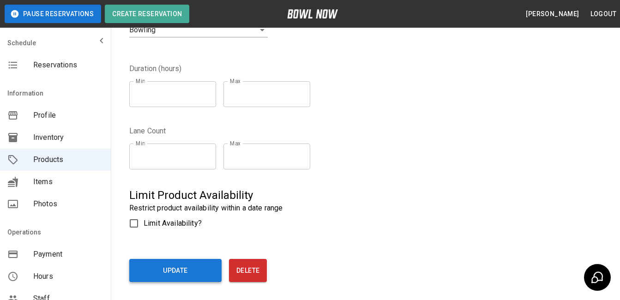
click at [180, 268] on button "Update" at bounding box center [175, 270] width 92 height 23
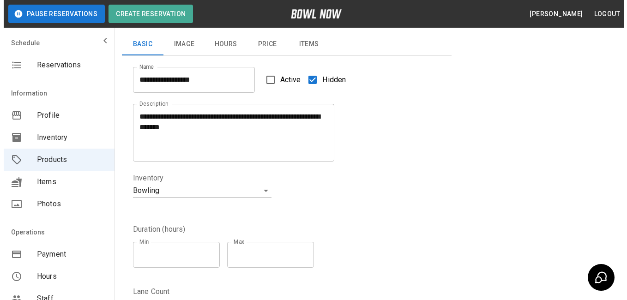
scroll to position [0, 0]
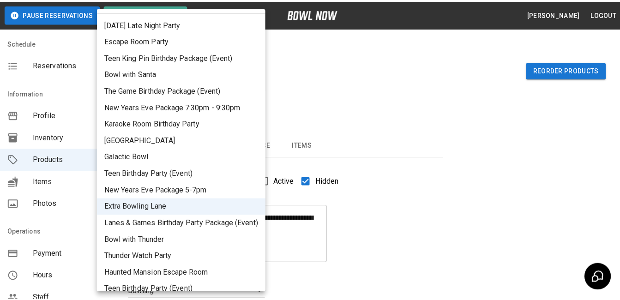
scroll to position [46, 0]
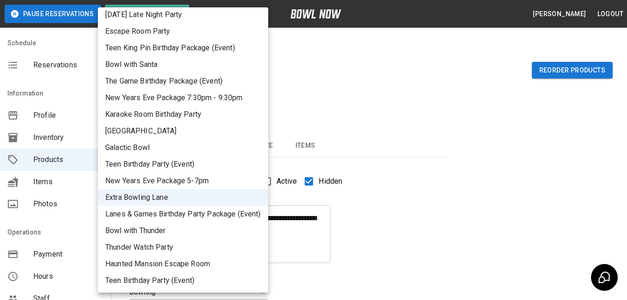
click at [206, 235] on li "Bowl with Thunder" at bounding box center [183, 230] width 170 height 17
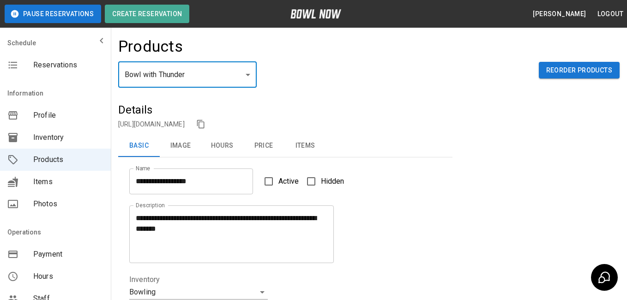
type input "**"
type input "**********"
type textarea "**********"
type input "*"
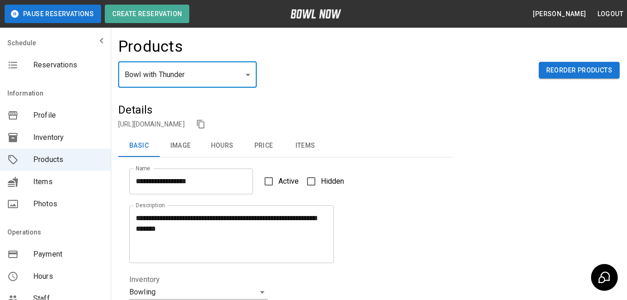
type input "*"
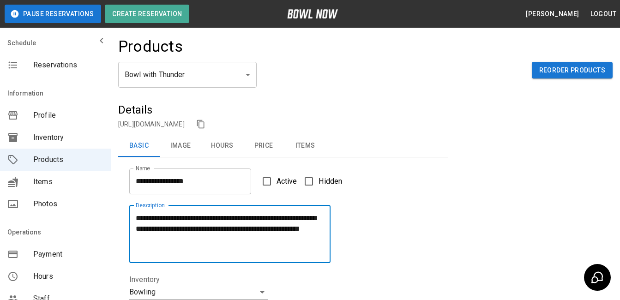
drag, startPoint x: 298, startPoint y: 218, endPoint x: 318, endPoint y: 221, distance: 20.1
click at [318, 221] on textarea "**********" at bounding box center [230, 234] width 188 height 42
click at [180, 229] on textarea "**********" at bounding box center [230, 234] width 188 height 42
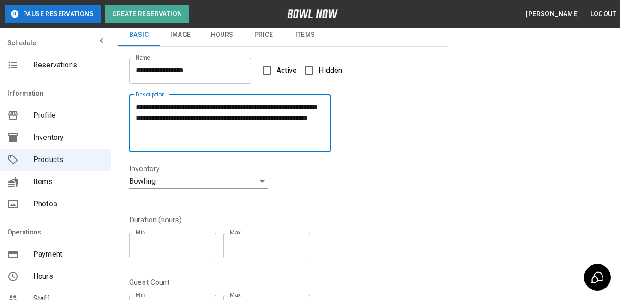
scroll to position [78, 0]
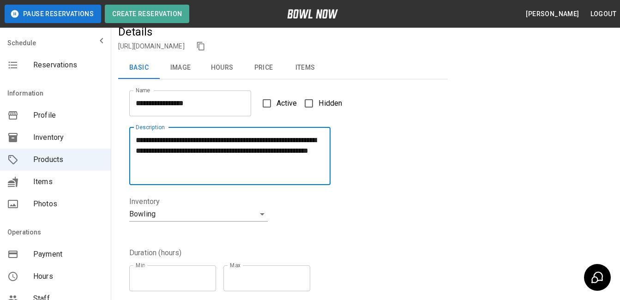
type textarea "**********"
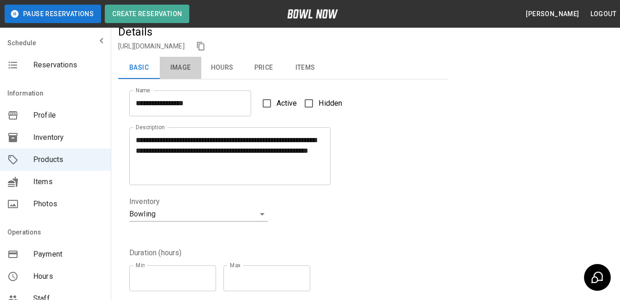
click at [180, 66] on button "Image" at bounding box center [181, 68] width 42 height 22
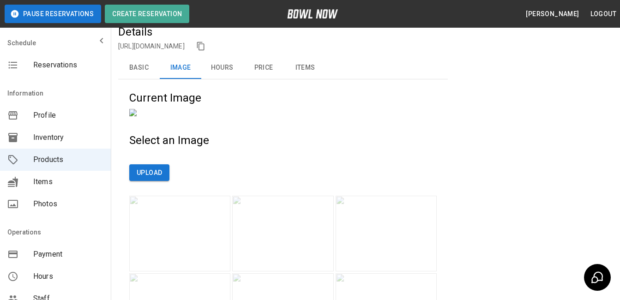
click at [227, 69] on button "Hours" at bounding box center [222, 68] width 42 height 22
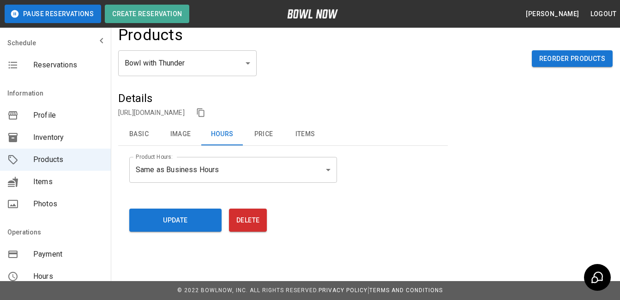
scroll to position [12, 0]
click at [261, 133] on button "Price" at bounding box center [264, 134] width 42 height 22
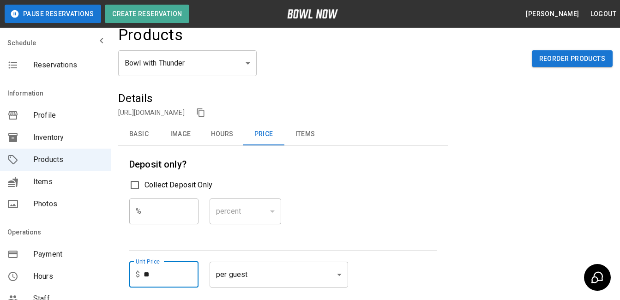
click at [167, 273] on input "**" at bounding box center [170, 275] width 55 height 26
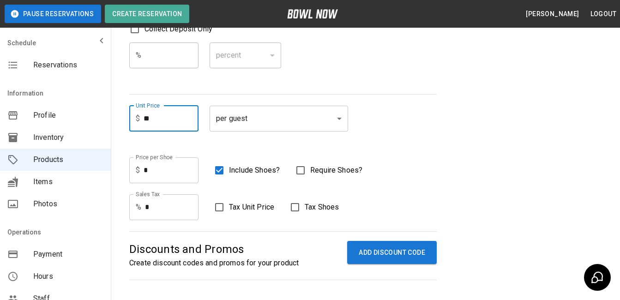
scroll to position [345, 0]
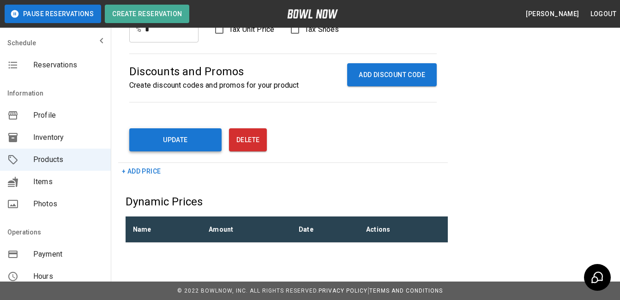
type input "**"
click at [173, 146] on button "Update" at bounding box center [175, 139] width 92 height 23
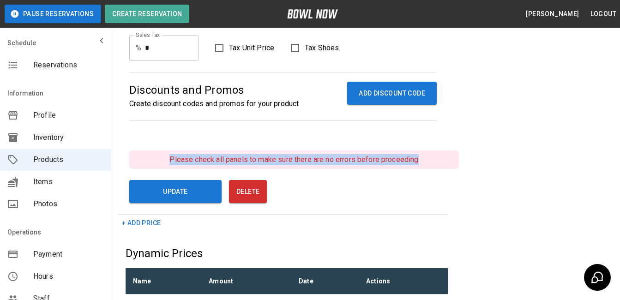
drag, startPoint x: 170, startPoint y: 158, endPoint x: 425, endPoint y: 154, distance: 255.7
click at [425, 154] on p "Please check all panels to make sure there are no errors before proceeding" at bounding box center [293, 159] width 329 height 18
copy p "Please check all panels to make sure there are no errors before proceeding"
